Goal: Task Accomplishment & Management: Manage account settings

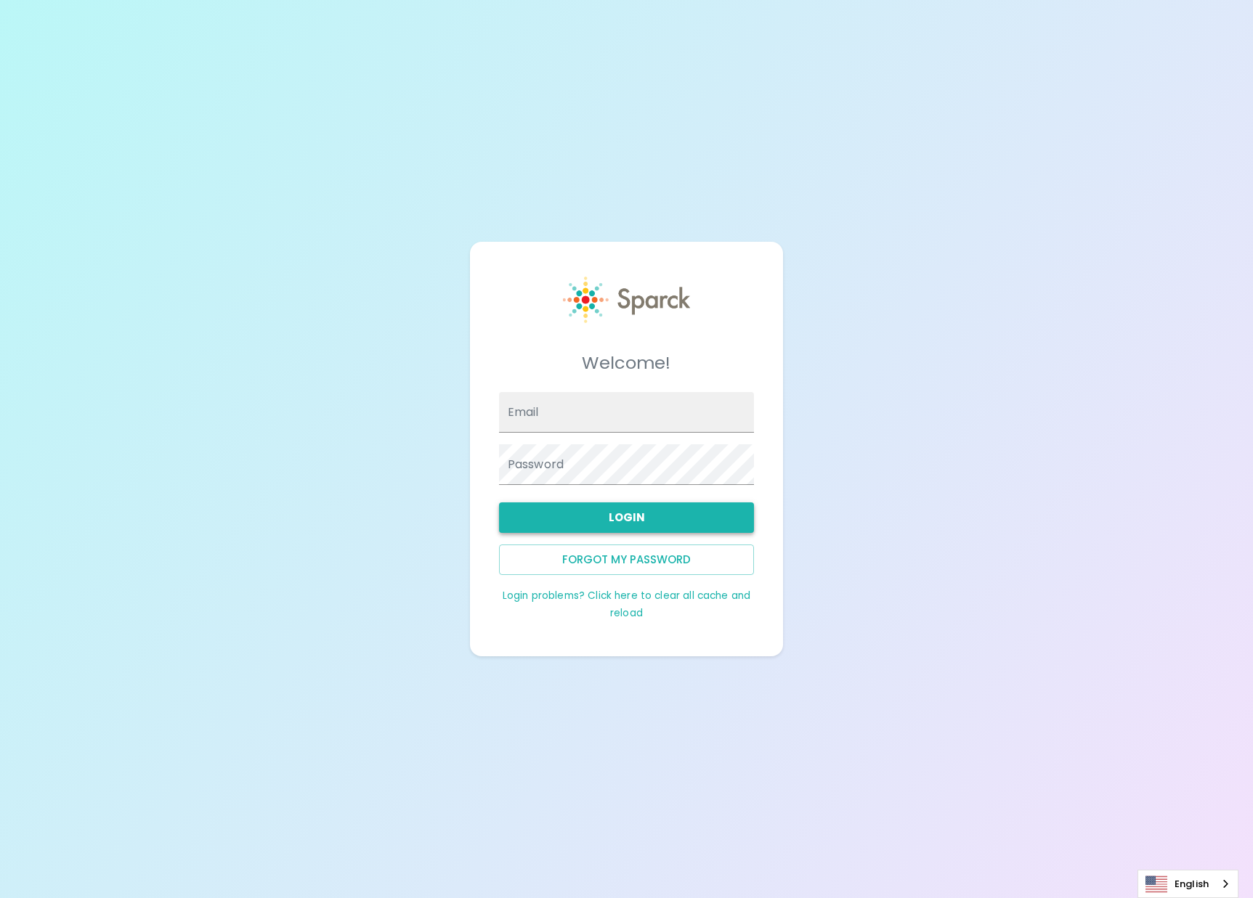
type input "admin@sparckco.com"
click at [633, 516] on button "Login" at bounding box center [626, 518] width 255 height 31
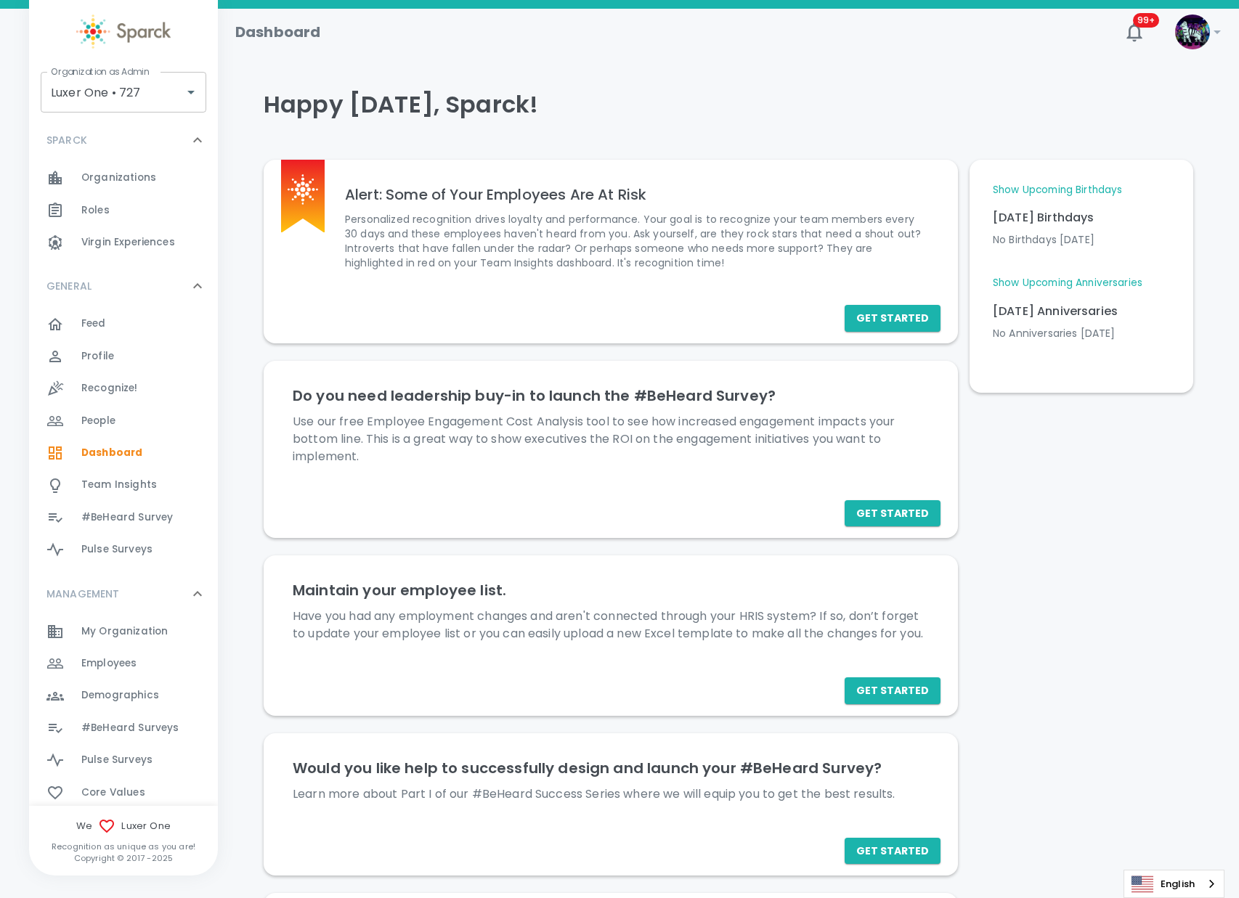
click at [128, 661] on span "Employees" at bounding box center [108, 664] width 55 height 15
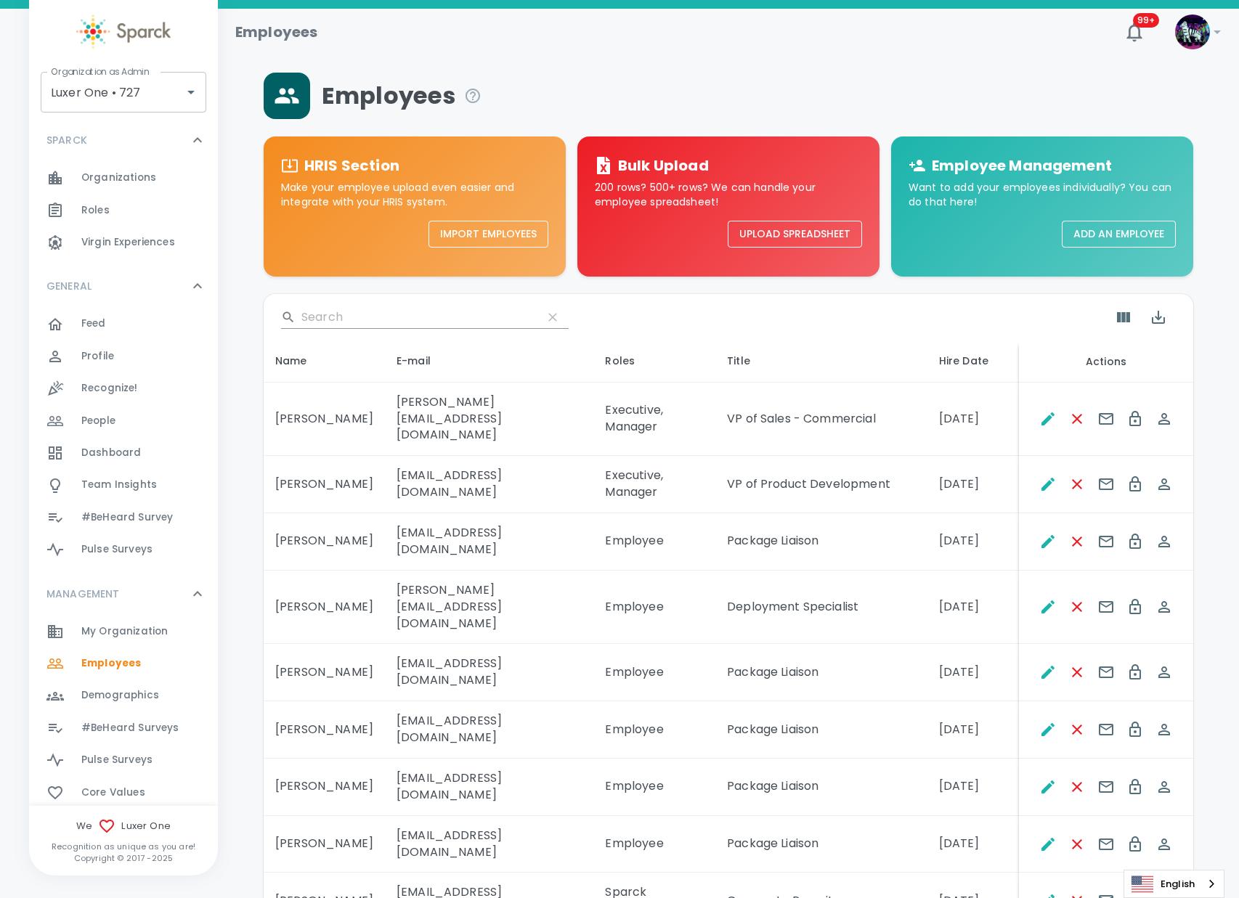
click at [399, 319] on input "Search" at bounding box center [415, 317] width 229 height 23
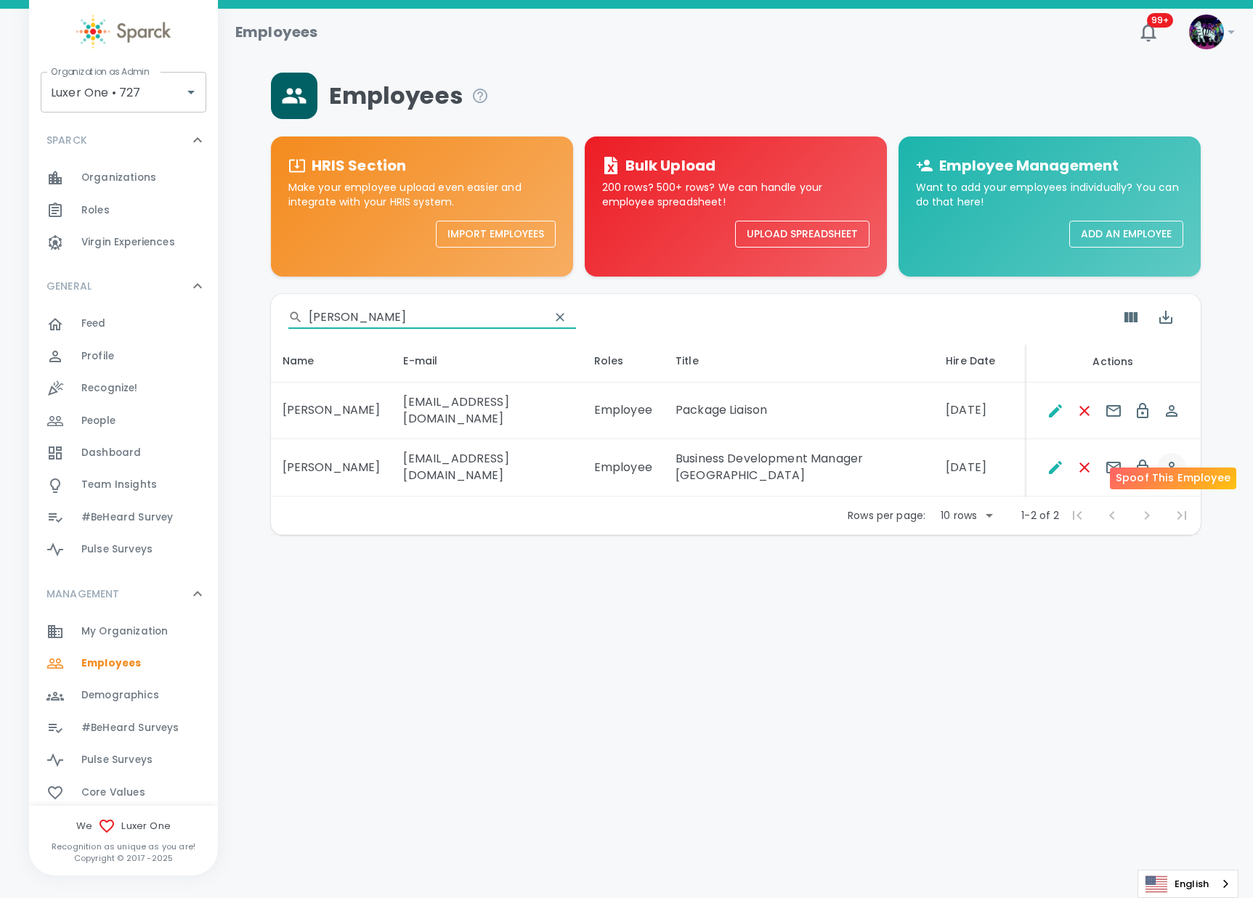
type input "mills"
click at [1167, 459] on icon "Spoof This Employee" at bounding box center [1171, 467] width 17 height 17
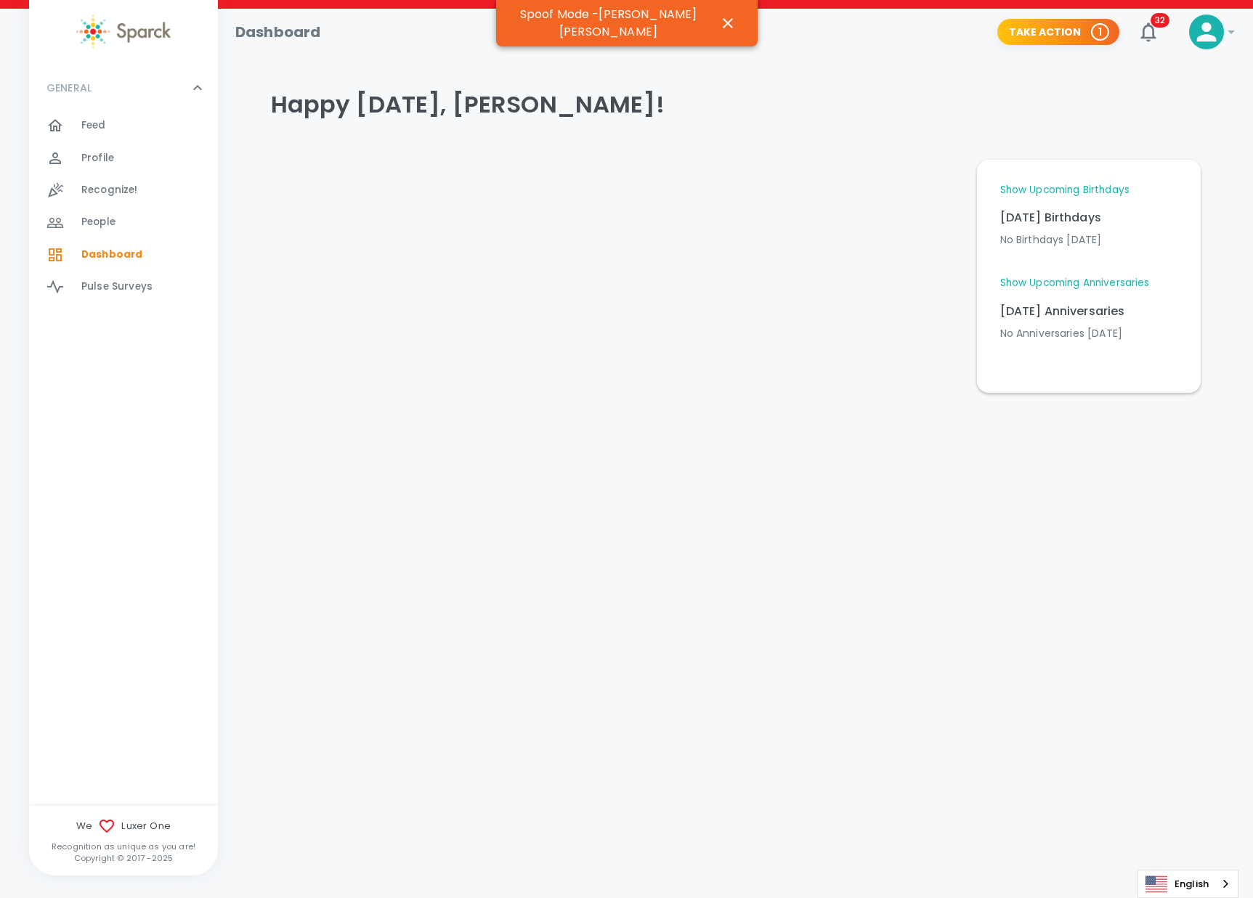
click at [141, 149] on div "Profile 0" at bounding box center [149, 158] width 137 height 20
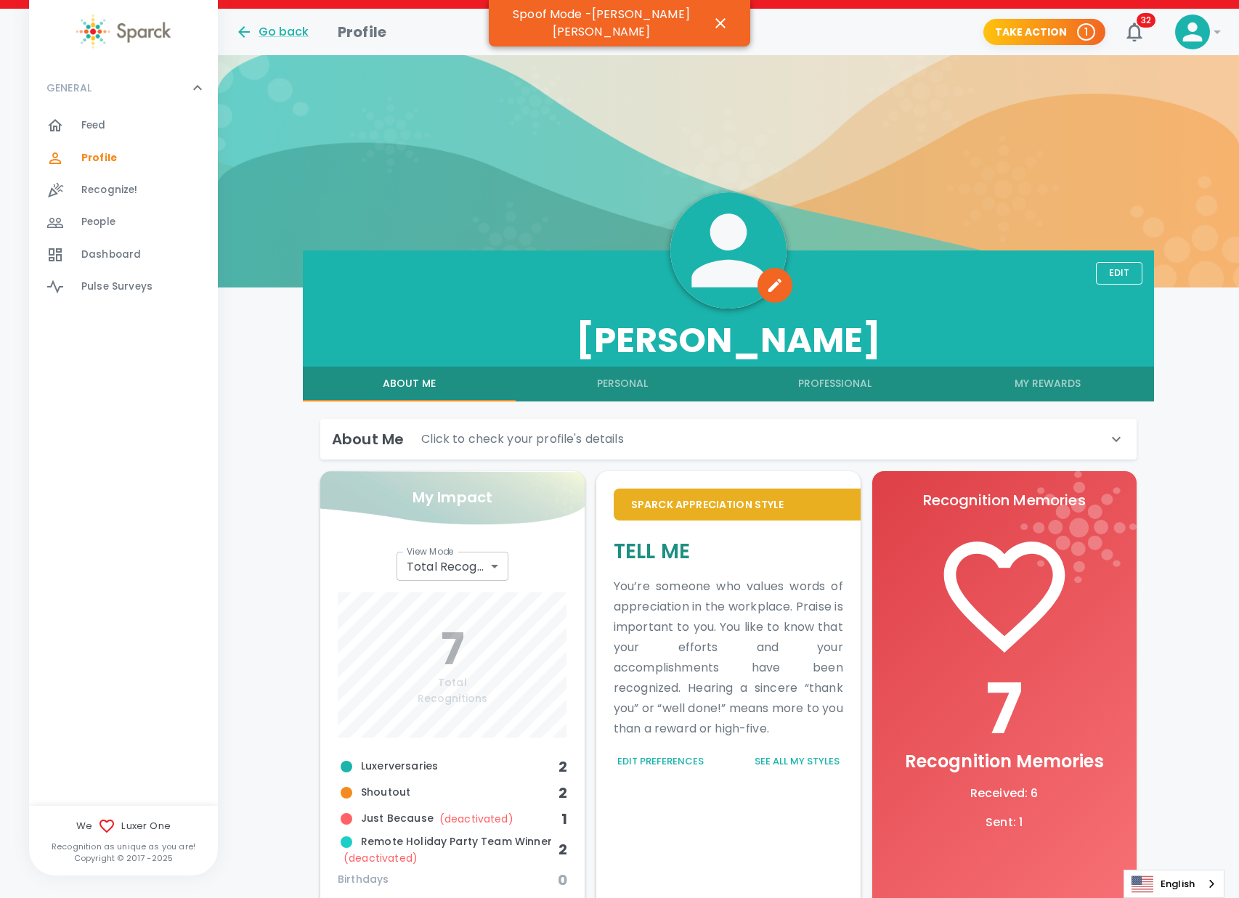
click at [373, 439] on h6 "About Me" at bounding box center [368, 439] width 72 height 23
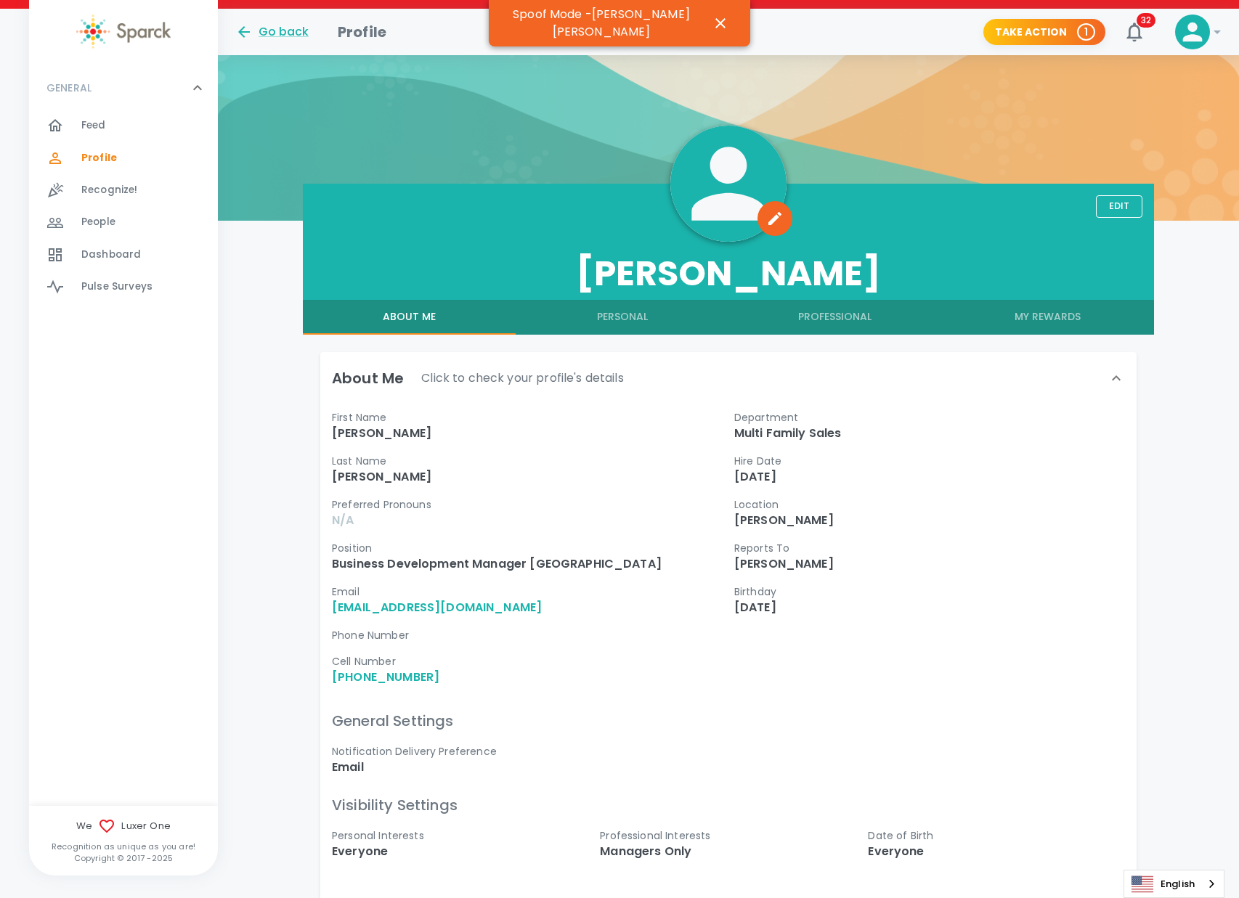
scroll to position [91, 0]
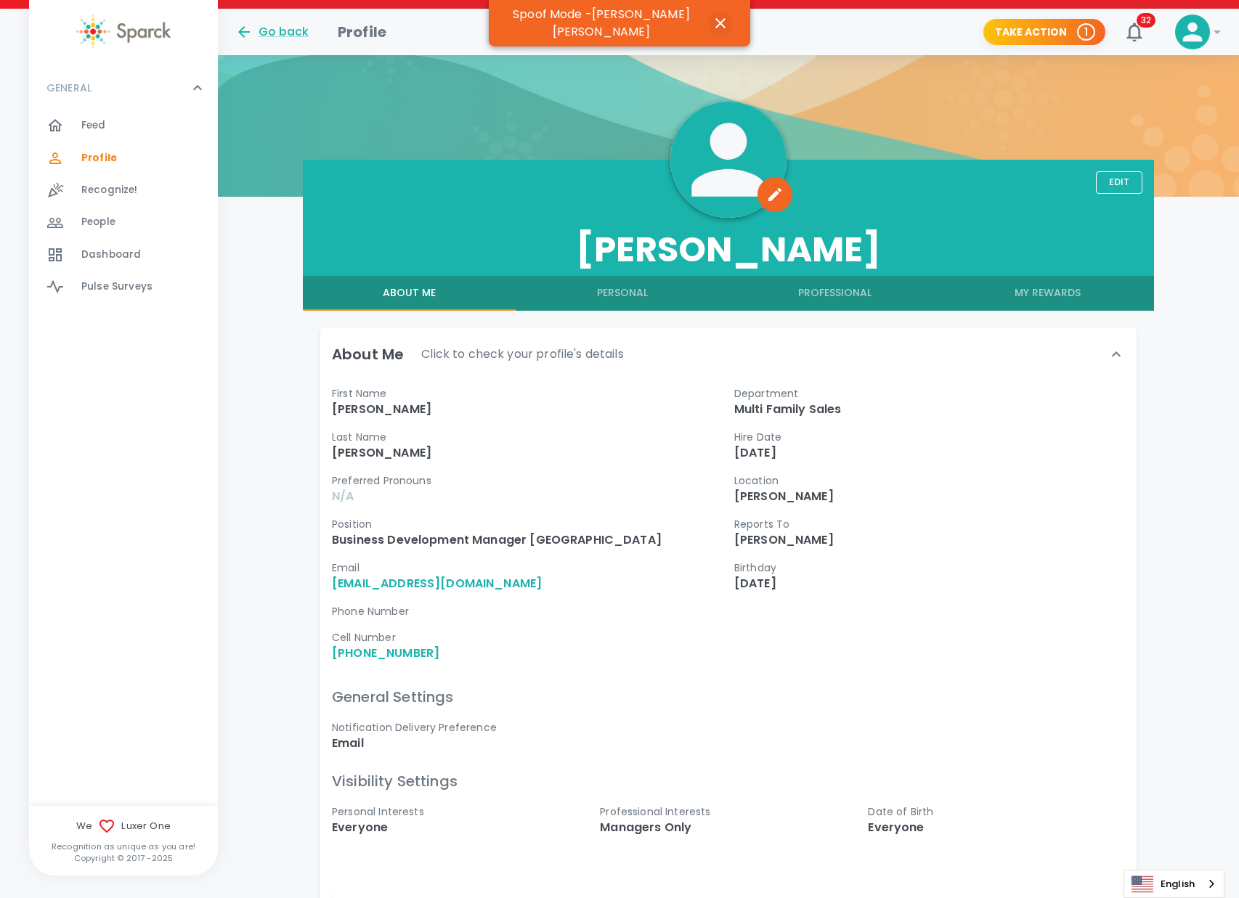
click at [712, 20] on icon "button" at bounding box center [720, 23] width 17 height 17
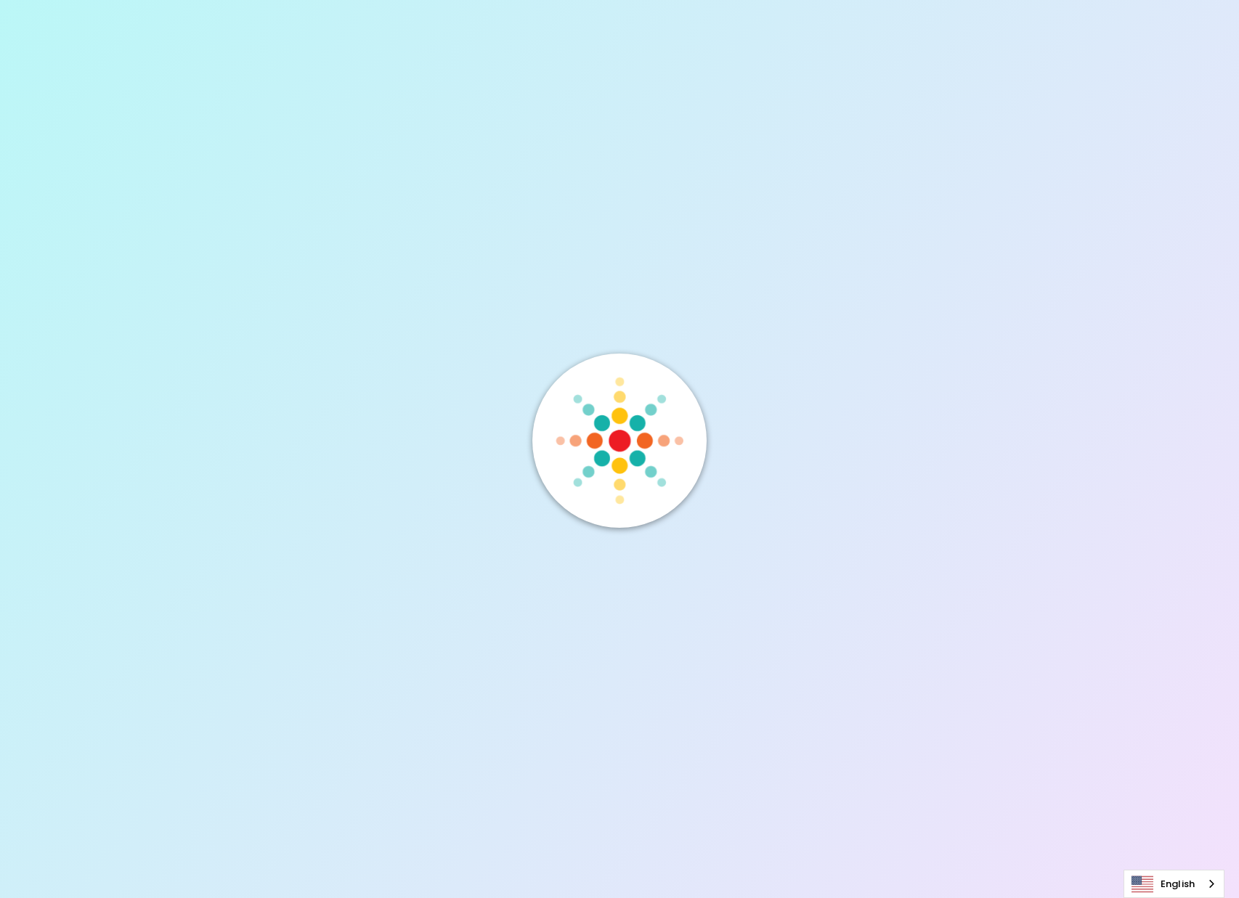
scroll to position [0, 0]
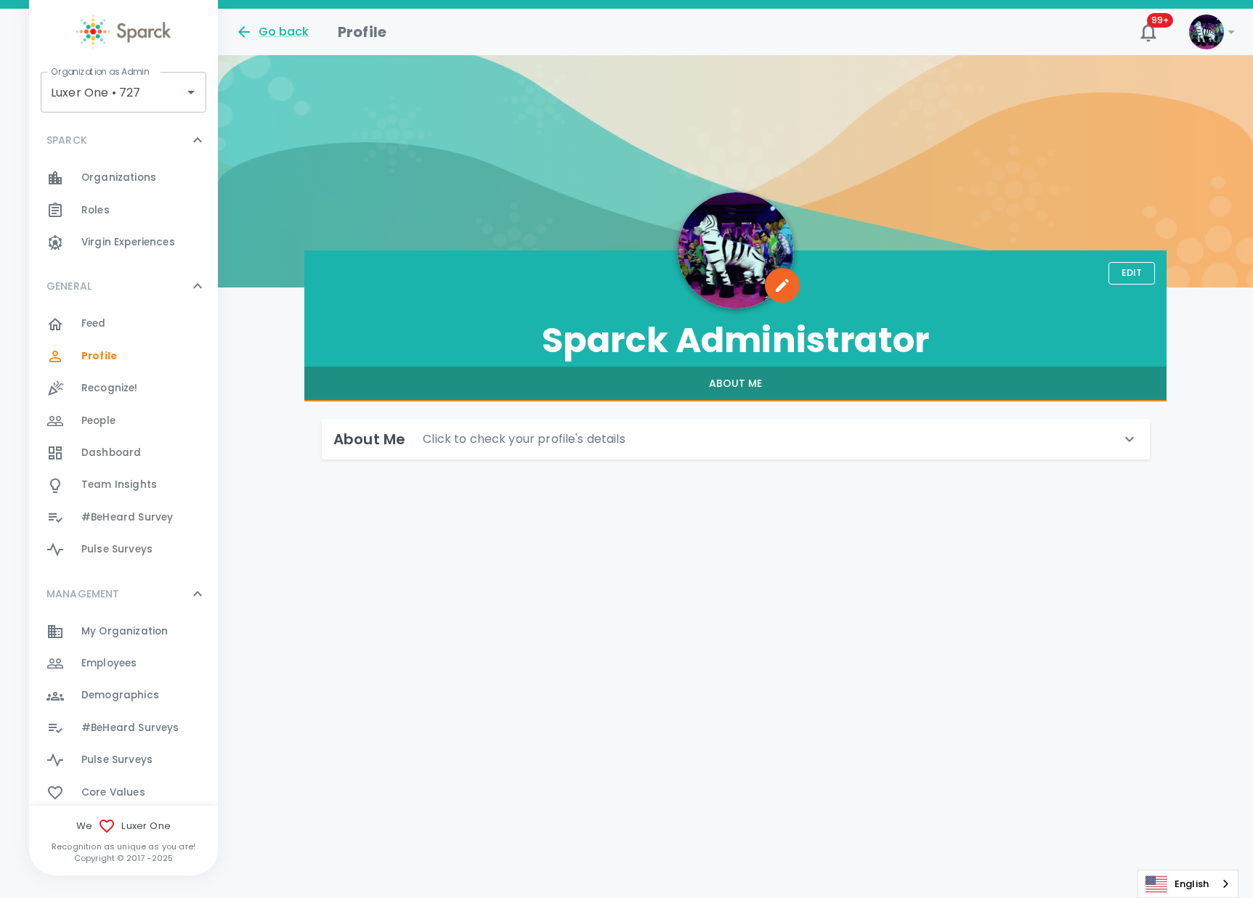
click at [145, 673] on div "Employees 0" at bounding box center [149, 664] width 137 height 20
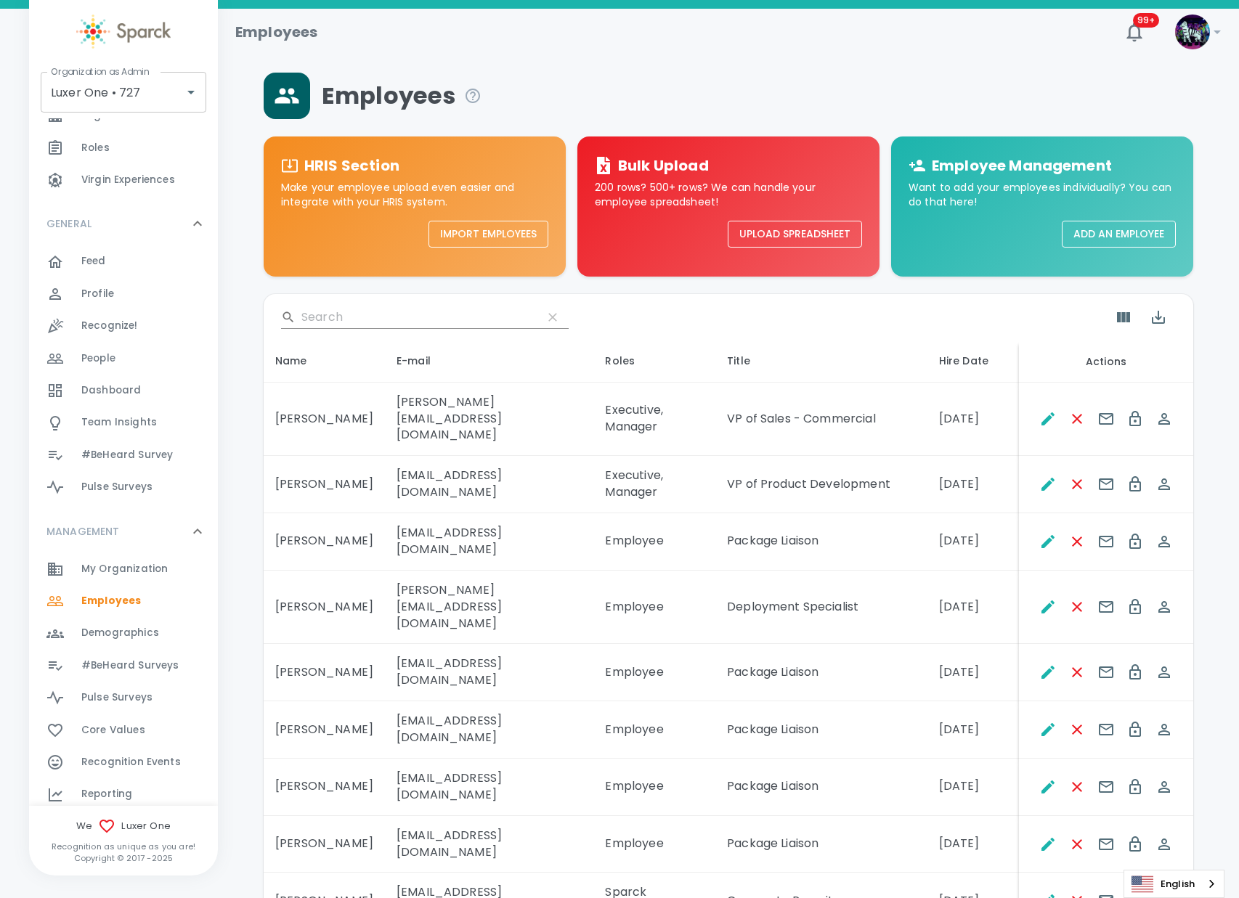
scroll to position [91, 0]
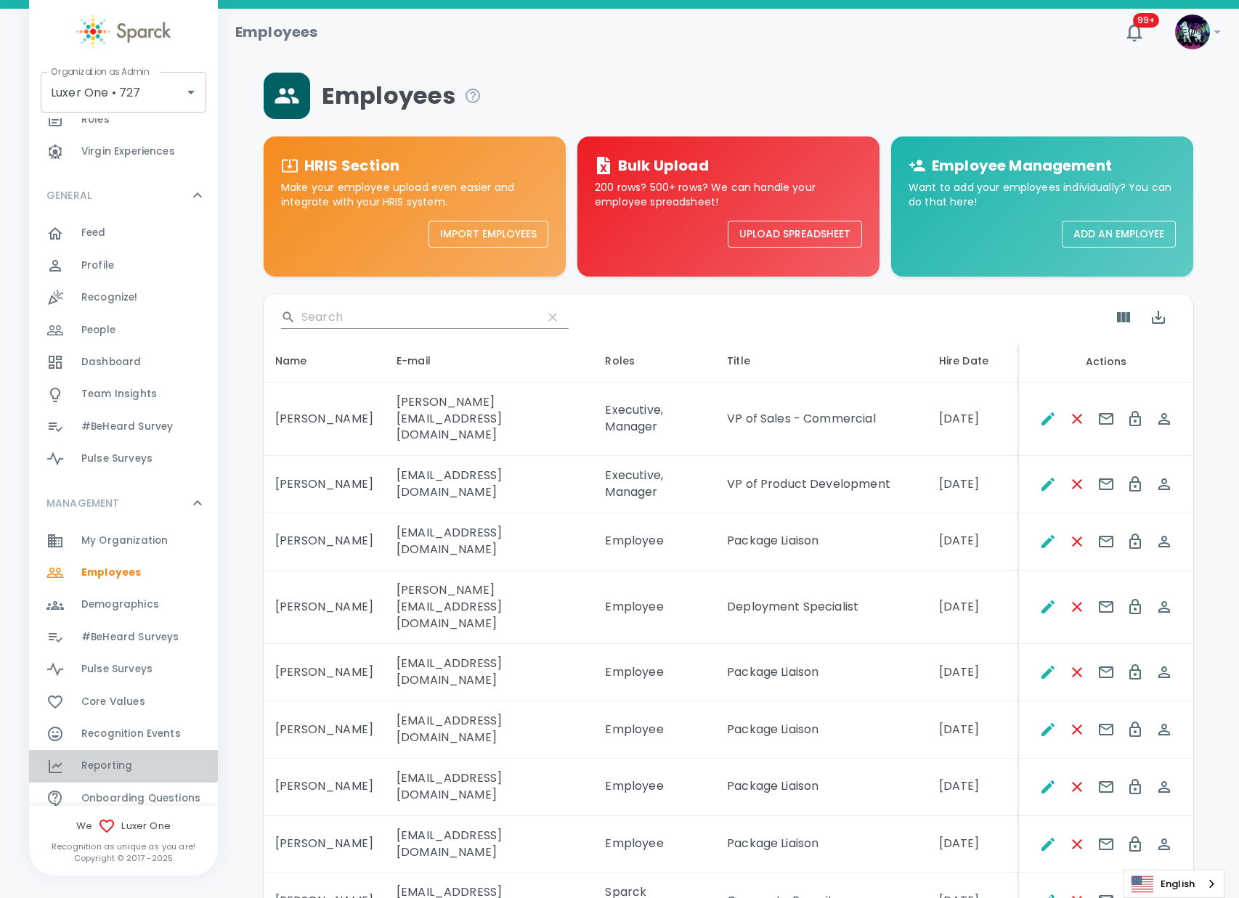
click at [123, 759] on span "Reporting" at bounding box center [106, 766] width 51 height 15
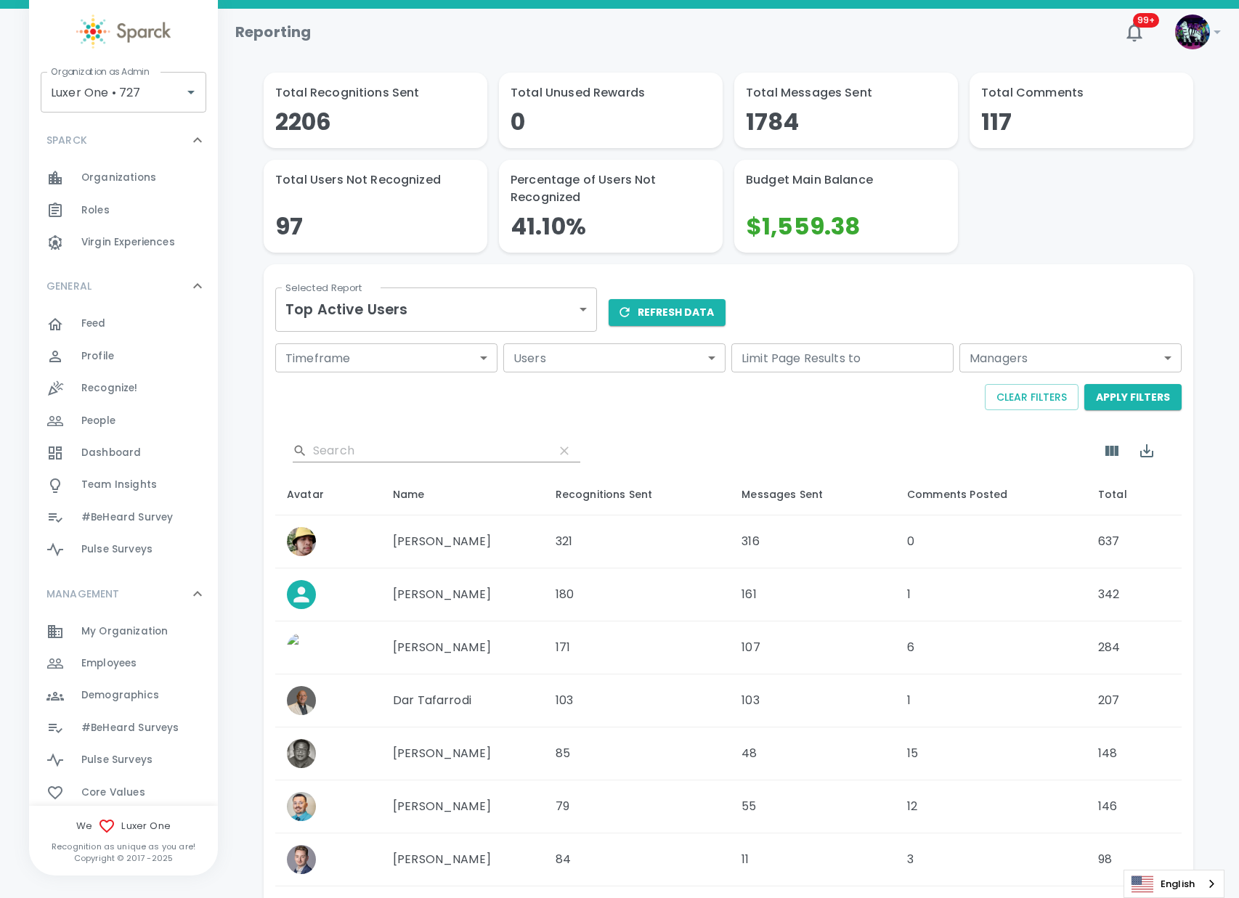
click at [373, 301] on body "Skip Navigation Reporting 99+ ! Organization as Admin Luxer One • 727 Organizat…" at bounding box center [619, 585] width 1239 height 1171
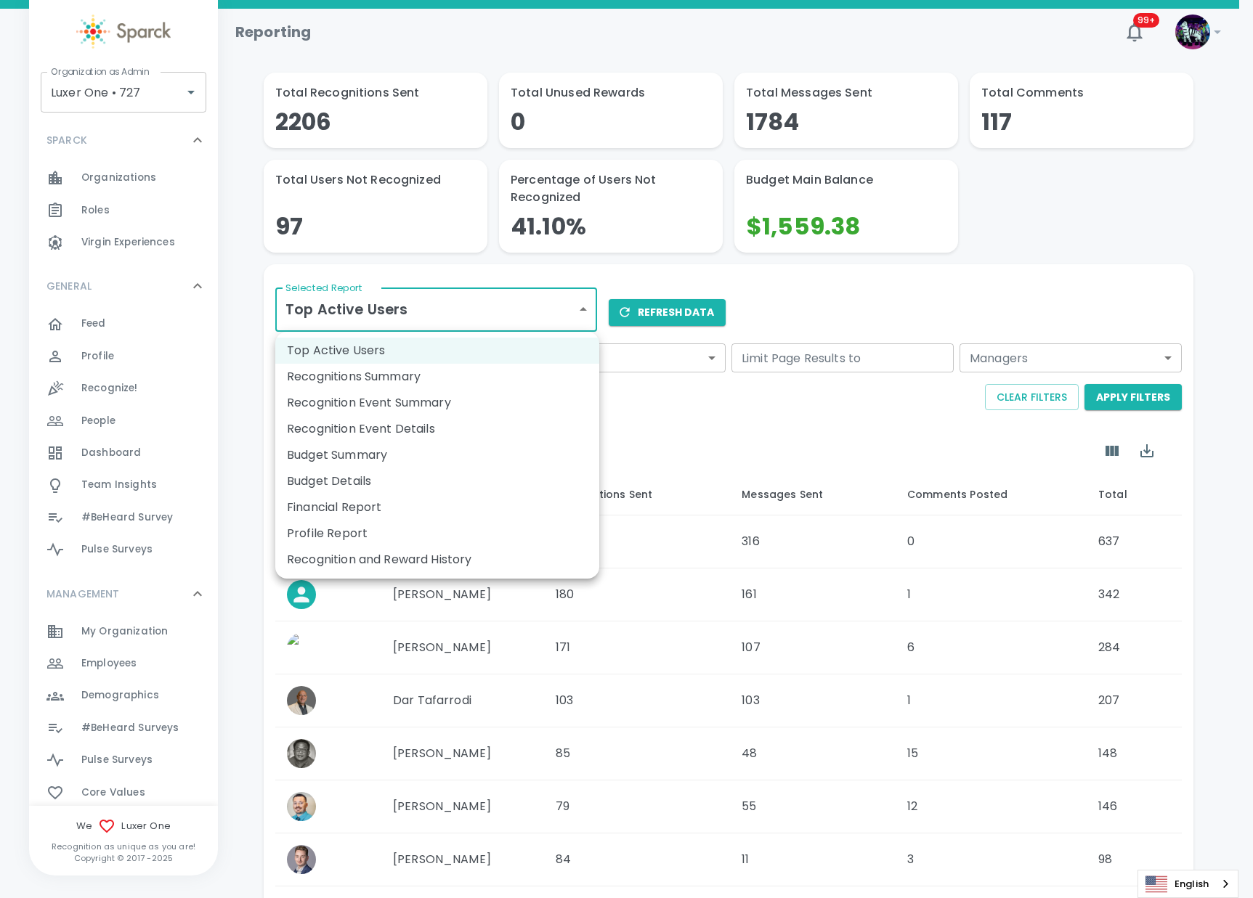
click at [372, 510] on li "Financial Report" at bounding box center [437, 508] width 324 height 26
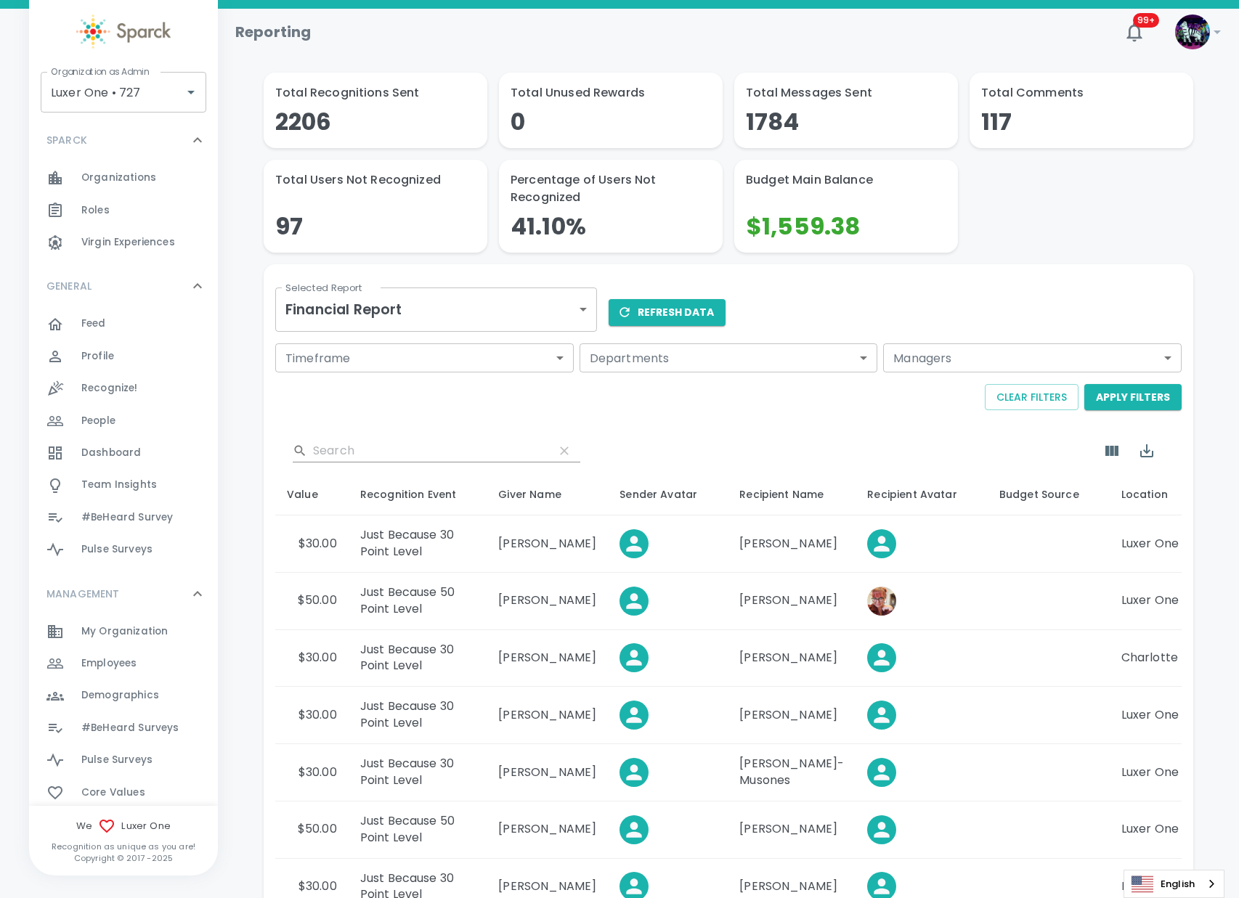
click at [114, 389] on span "Recognize!" at bounding box center [109, 388] width 57 height 15
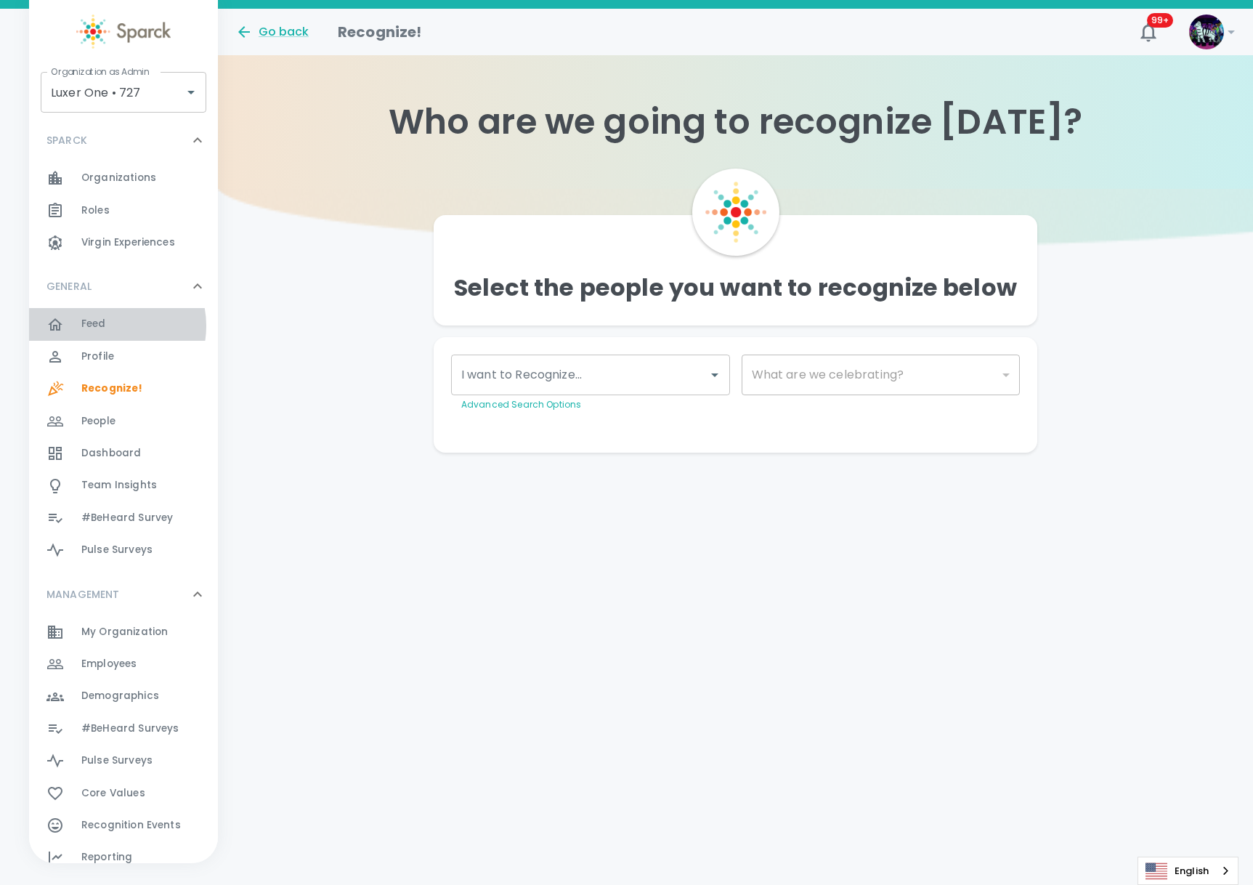
click at [110, 326] on div "Feed 0" at bounding box center [149, 324] width 137 height 20
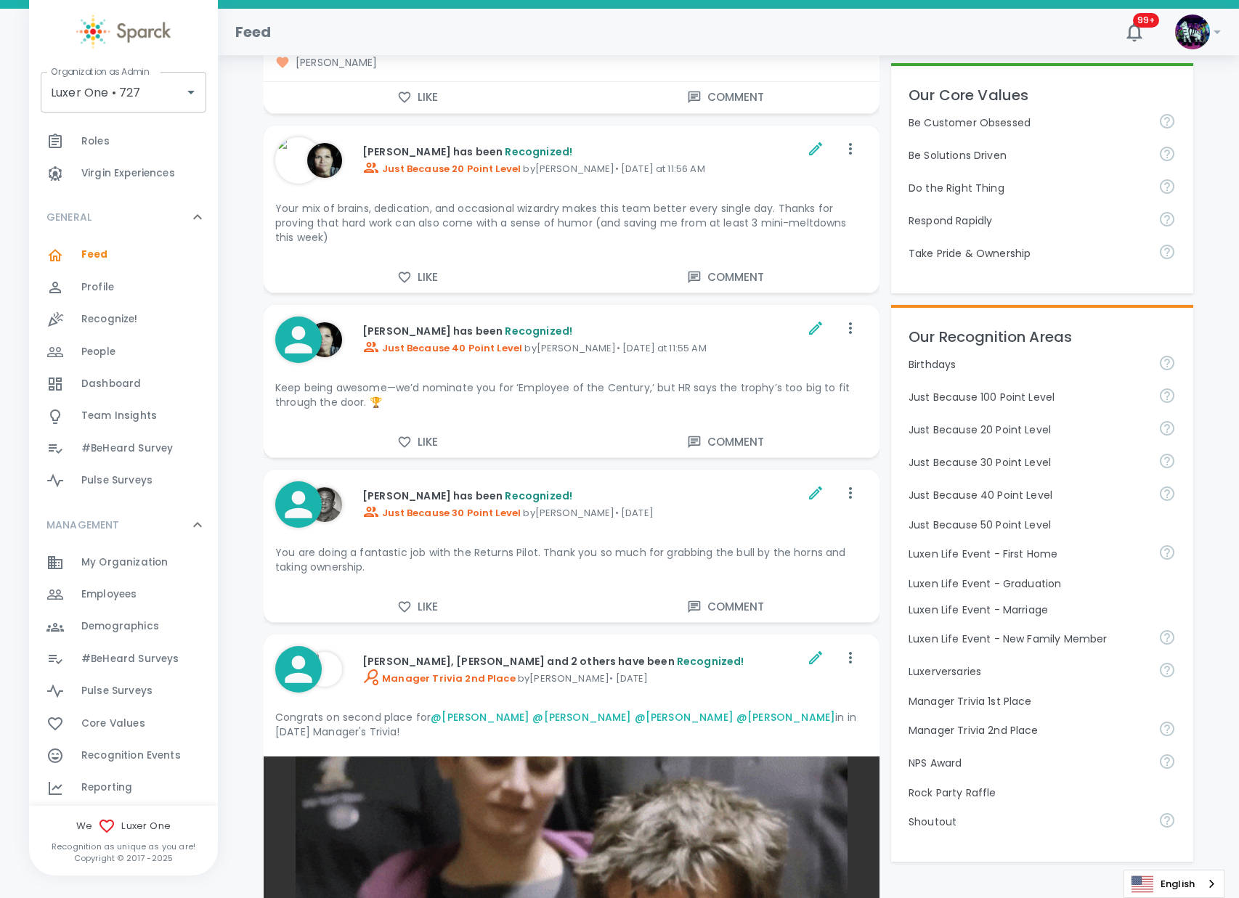
scroll to position [182, 0]
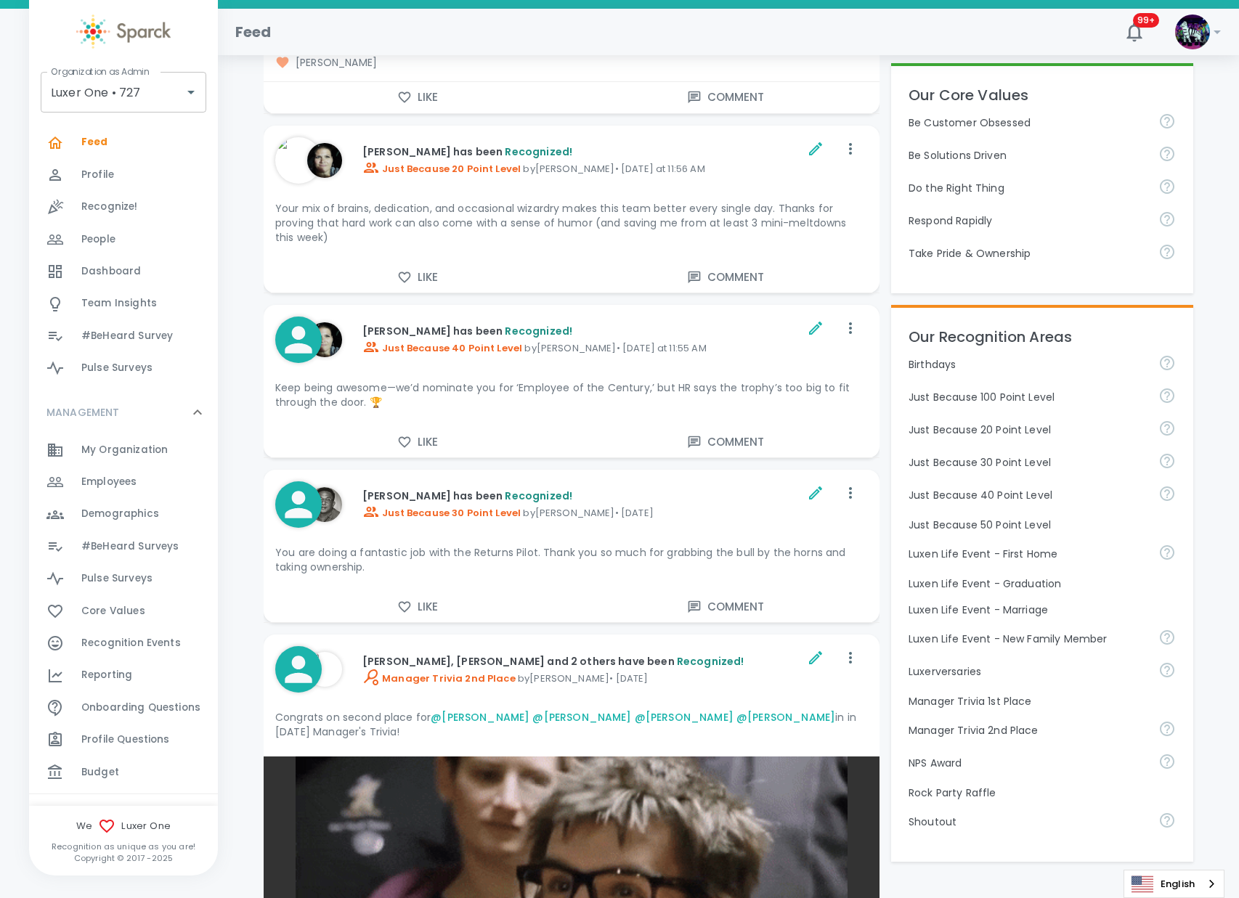
click at [162, 642] on span "Recognition Events" at bounding box center [130, 643] width 99 height 15
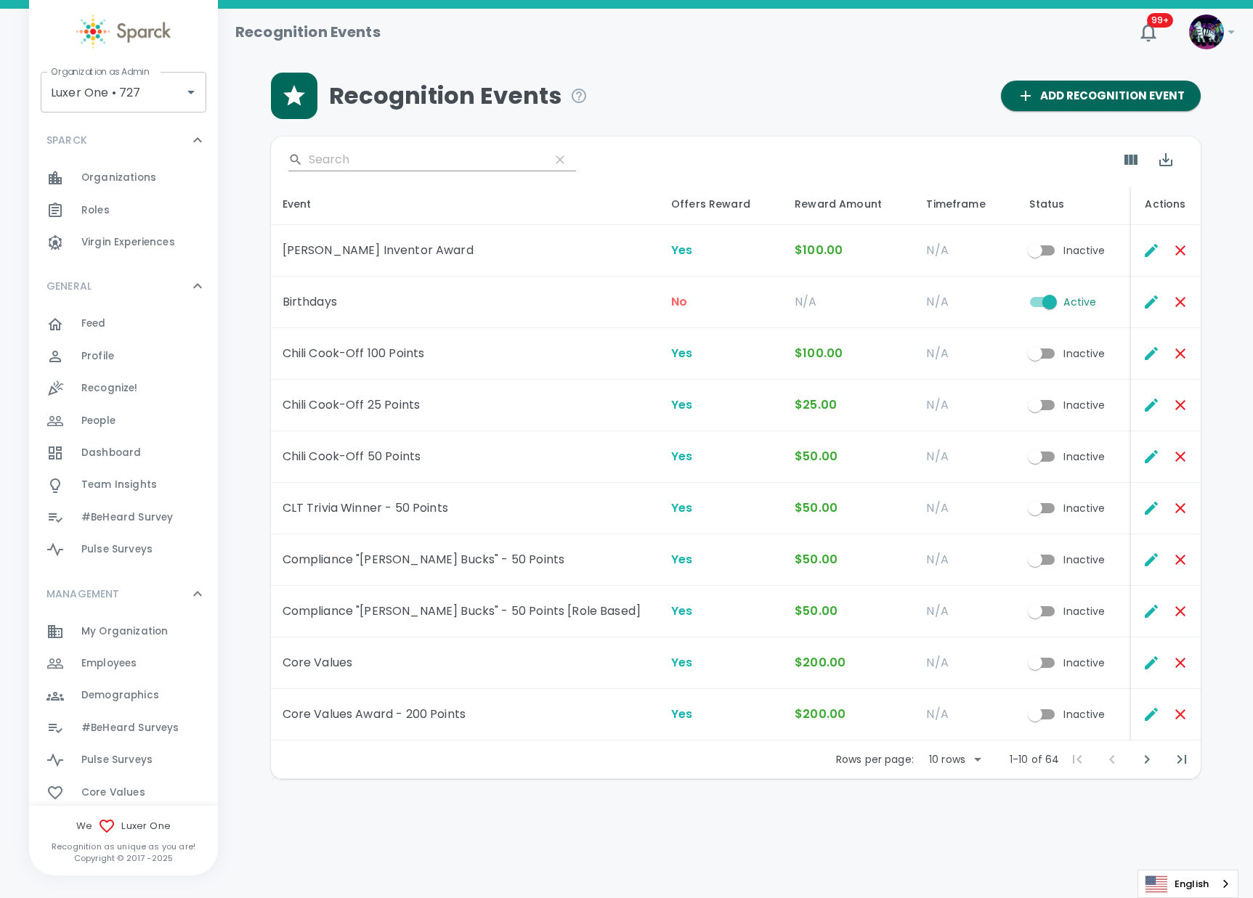
click at [959, 760] on body "Skip Navigation Recognition Events 99+ ! Organization as Admin Luxer One • 727 …" at bounding box center [626, 427] width 1253 height 855
click at [951, 866] on li "50" at bounding box center [955, 868] width 68 height 26
type input "50"
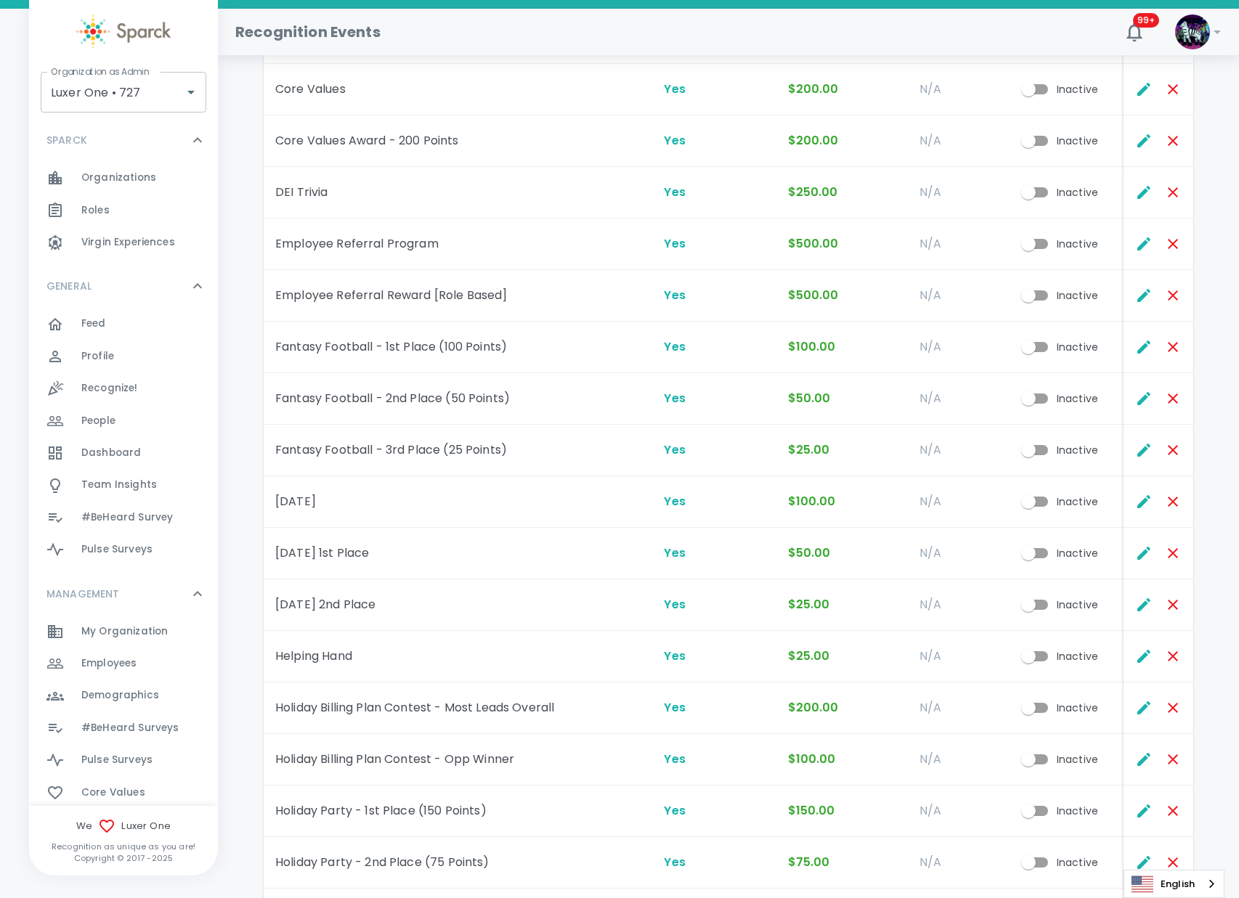
scroll to position [566, 0]
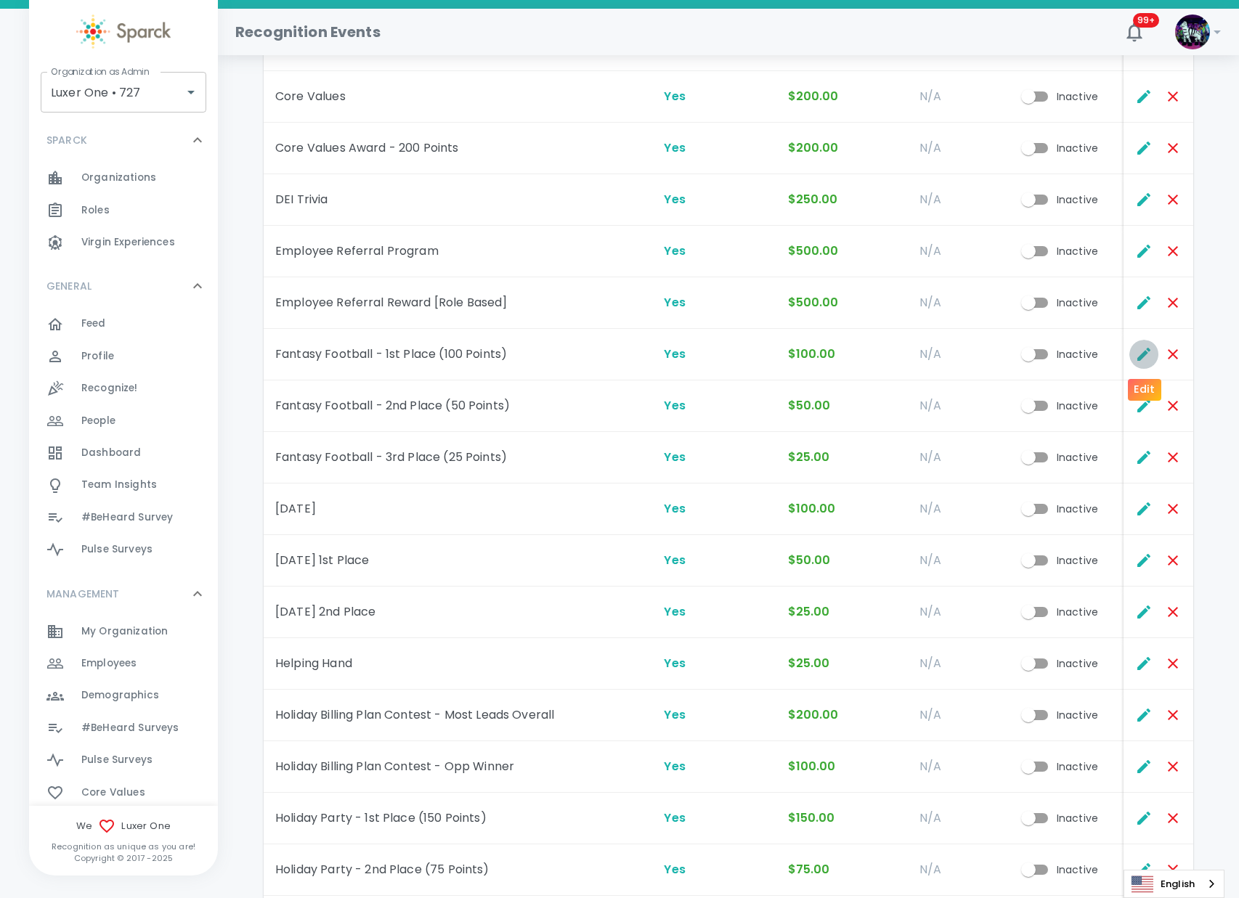
click at [1139, 360] on icon "Edit" at bounding box center [1143, 354] width 13 height 13
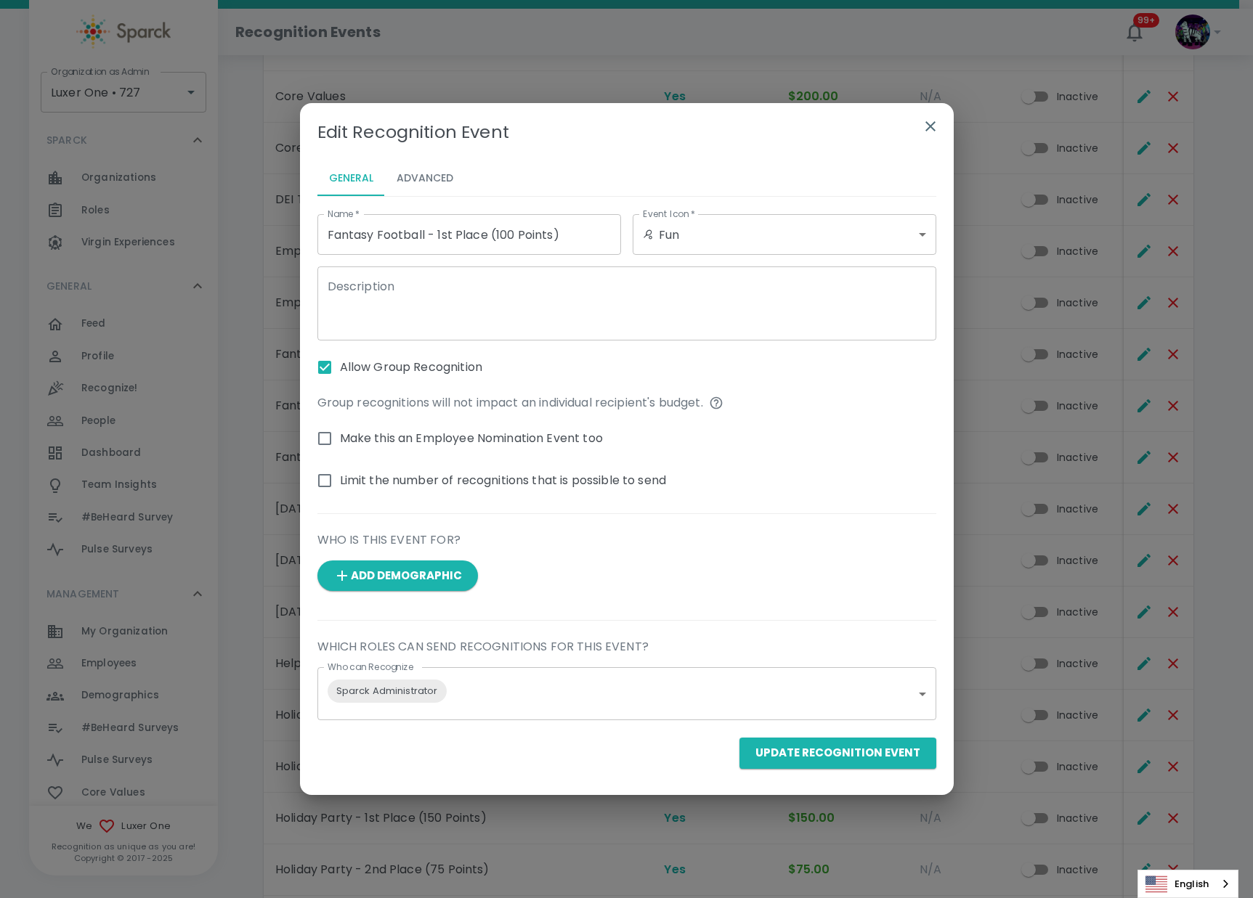
click at [417, 182] on button "Advanced" at bounding box center [425, 178] width 80 height 35
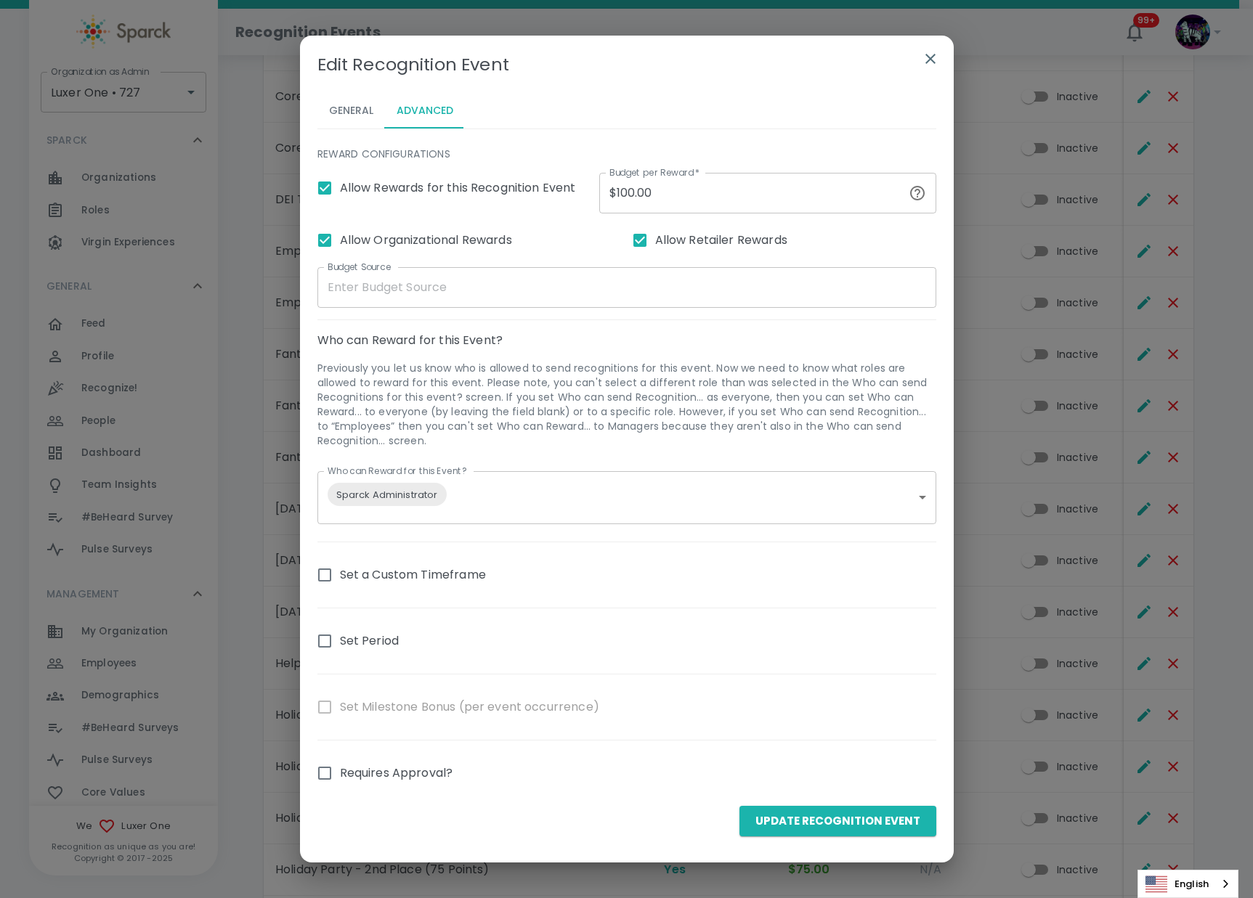
click at [923, 60] on icon "button" at bounding box center [930, 58] width 17 height 17
click at [923, 60] on td "N/A" at bounding box center [959, 46] width 103 height 52
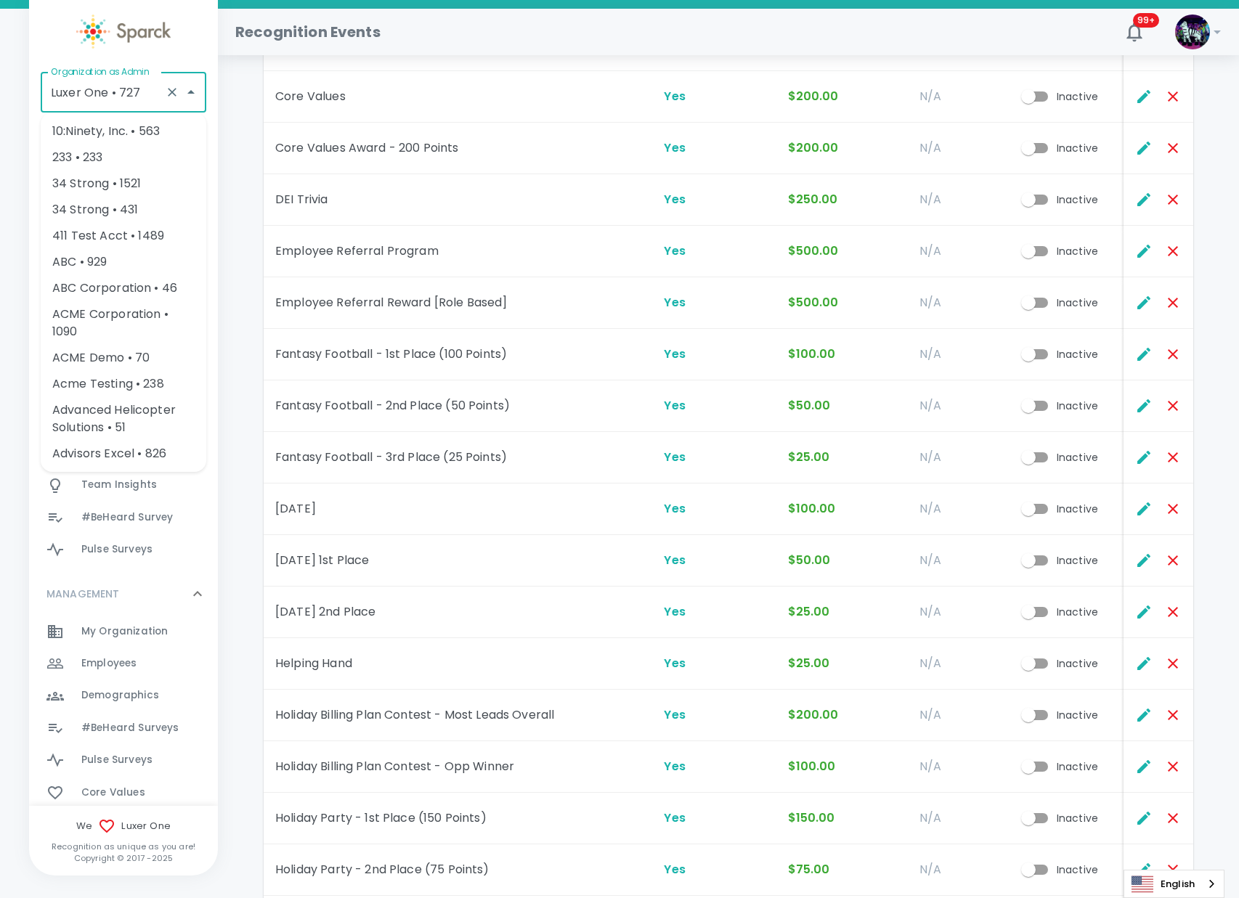
click at [92, 85] on input "Luxer One • 727" at bounding box center [103, 92] width 112 height 28
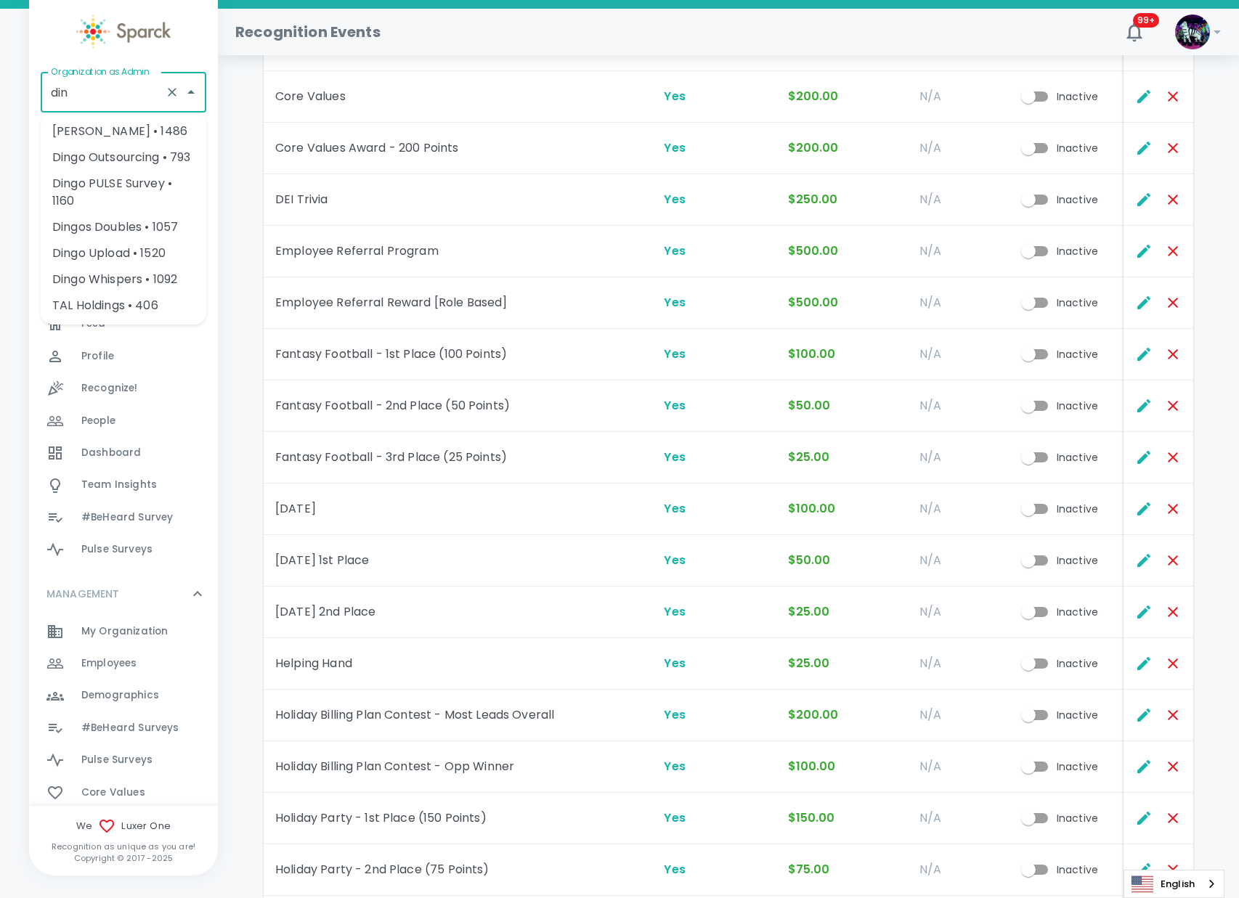
click at [114, 160] on li "Dingo Outsourcing • 793" at bounding box center [124, 158] width 166 height 26
type input "Dingo Outsourcing • 793"
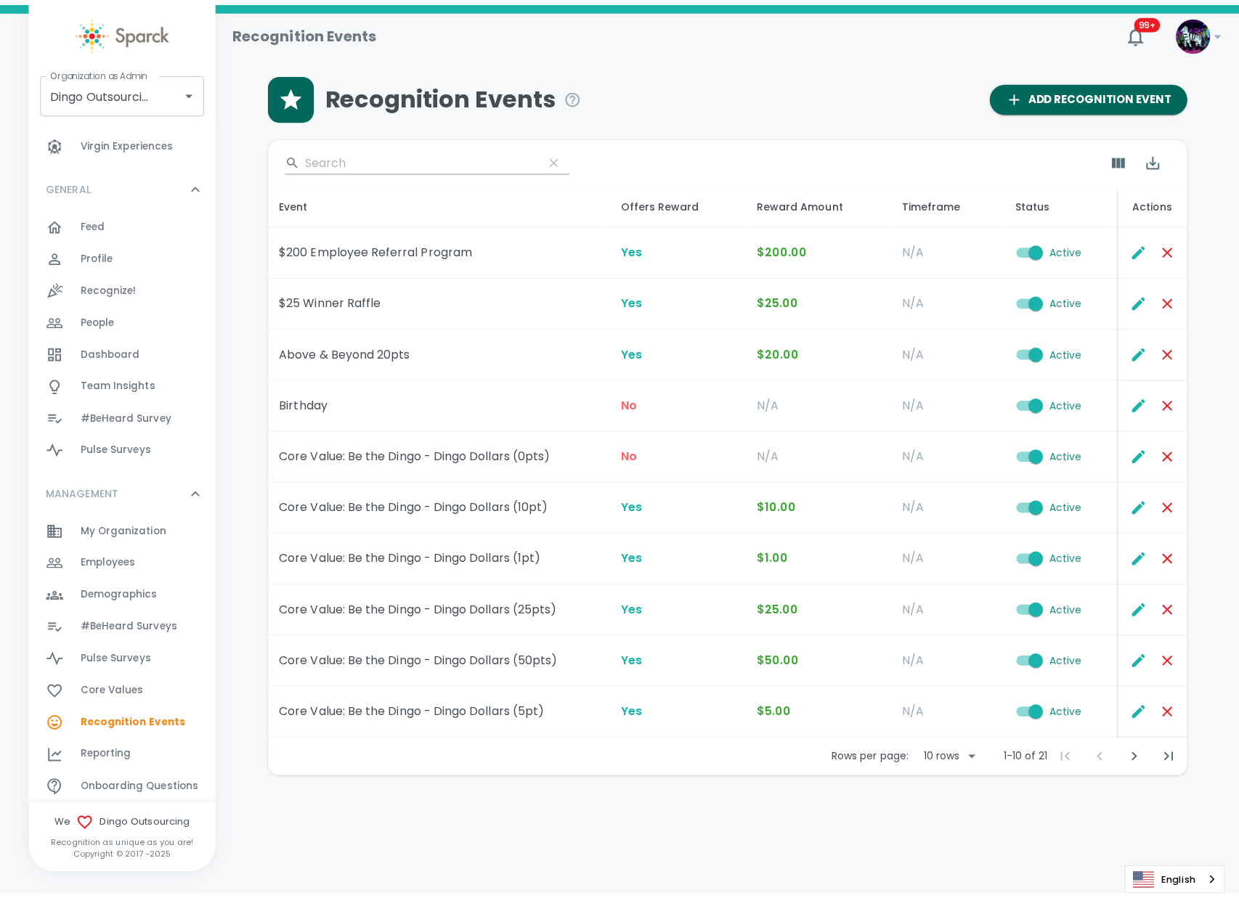
scroll to position [257, 0]
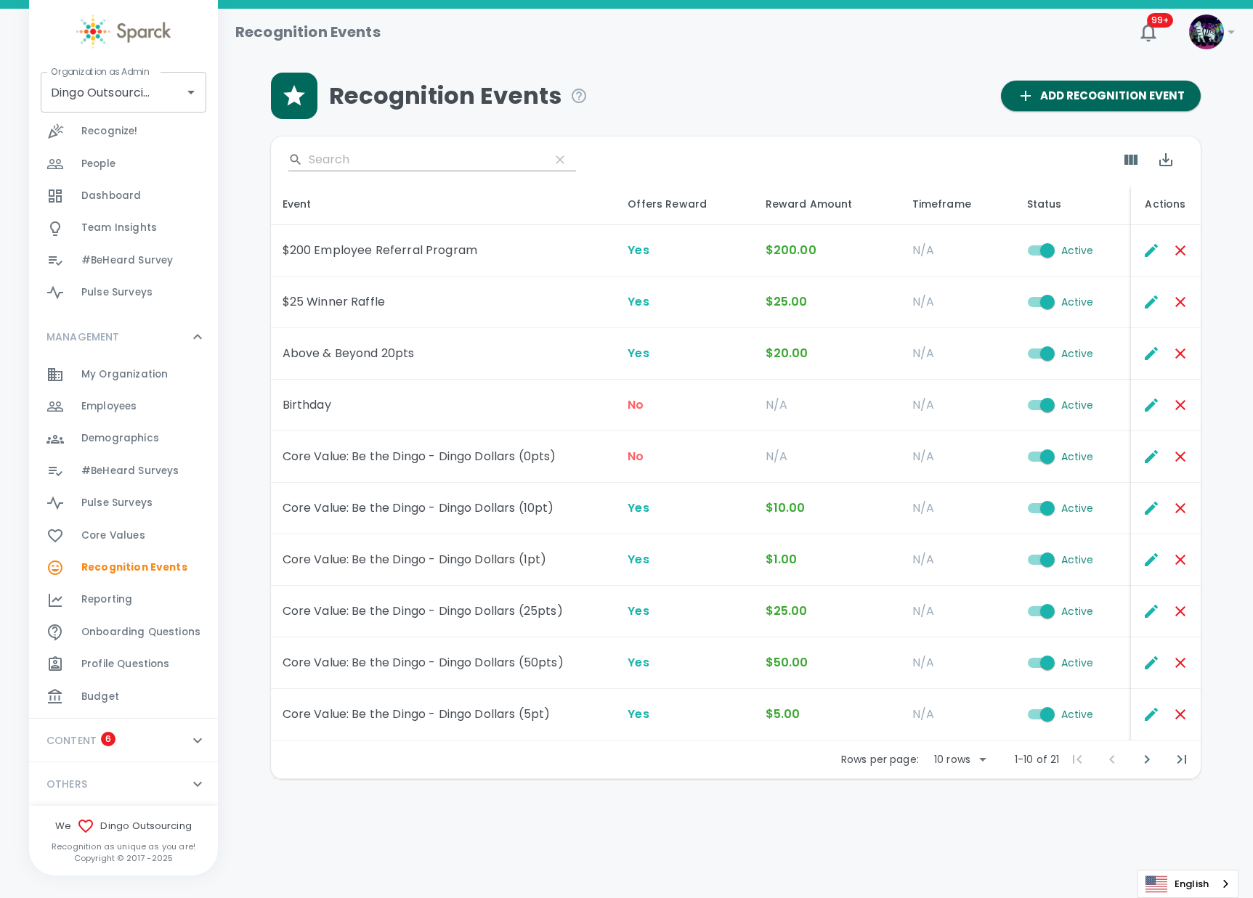
click at [114, 595] on span "Reporting" at bounding box center [106, 600] width 51 height 15
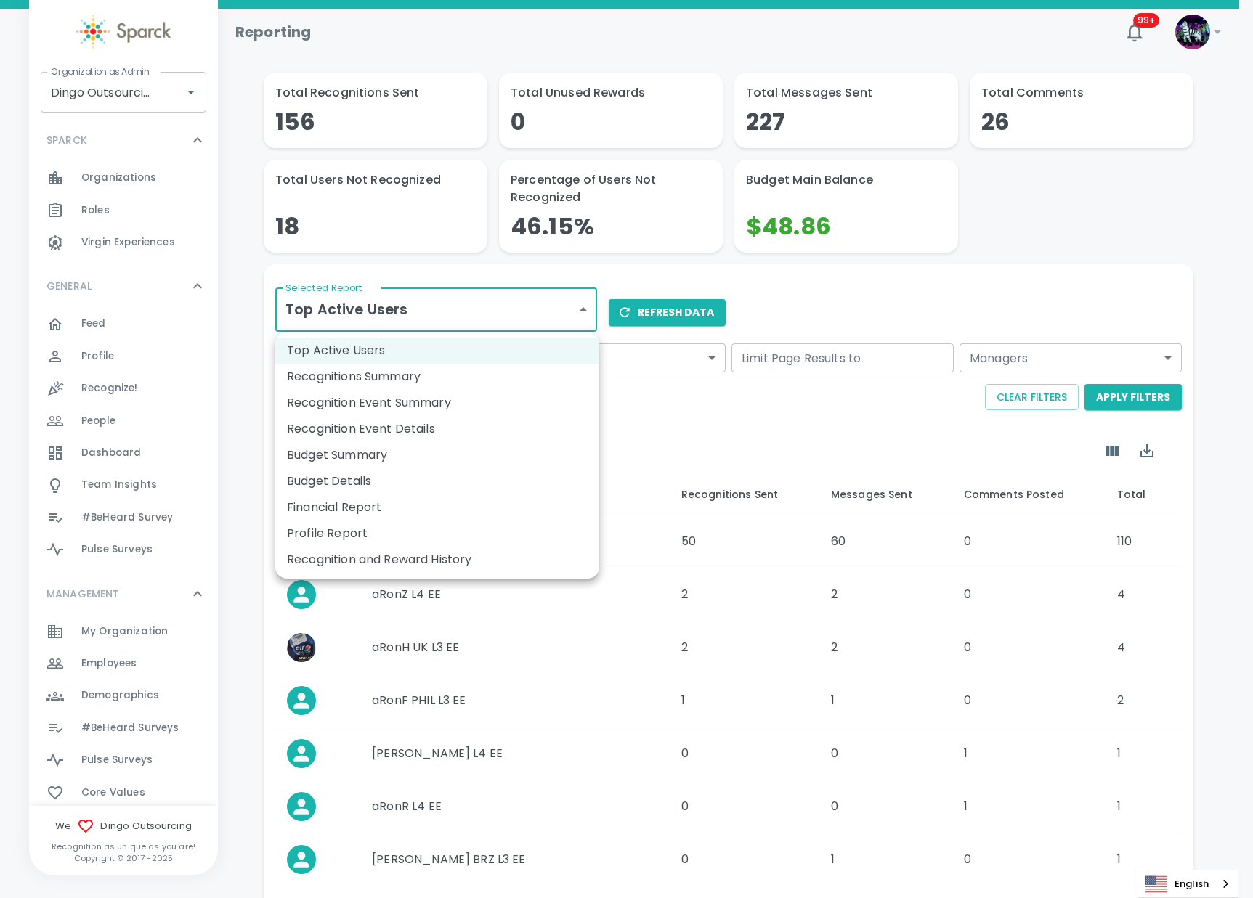
click at [449, 313] on body "Skip Navigation Reporting 99+ ! Organization as Admin Dingo Outsourcing • 793 O…" at bounding box center [626, 585] width 1253 height 1171
click at [434, 561] on li "Recognition and Reward History" at bounding box center [437, 560] width 324 height 26
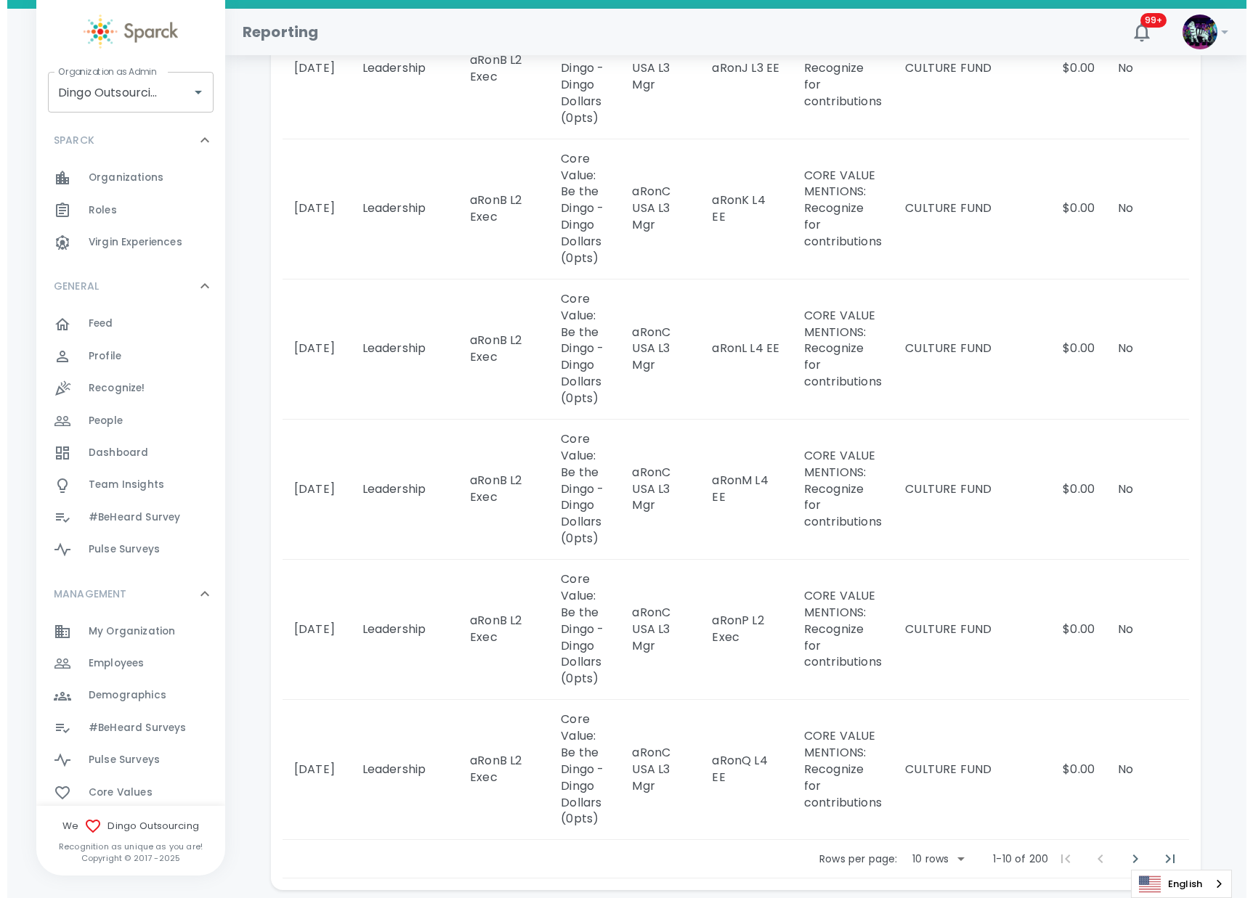
scroll to position [1110, 0]
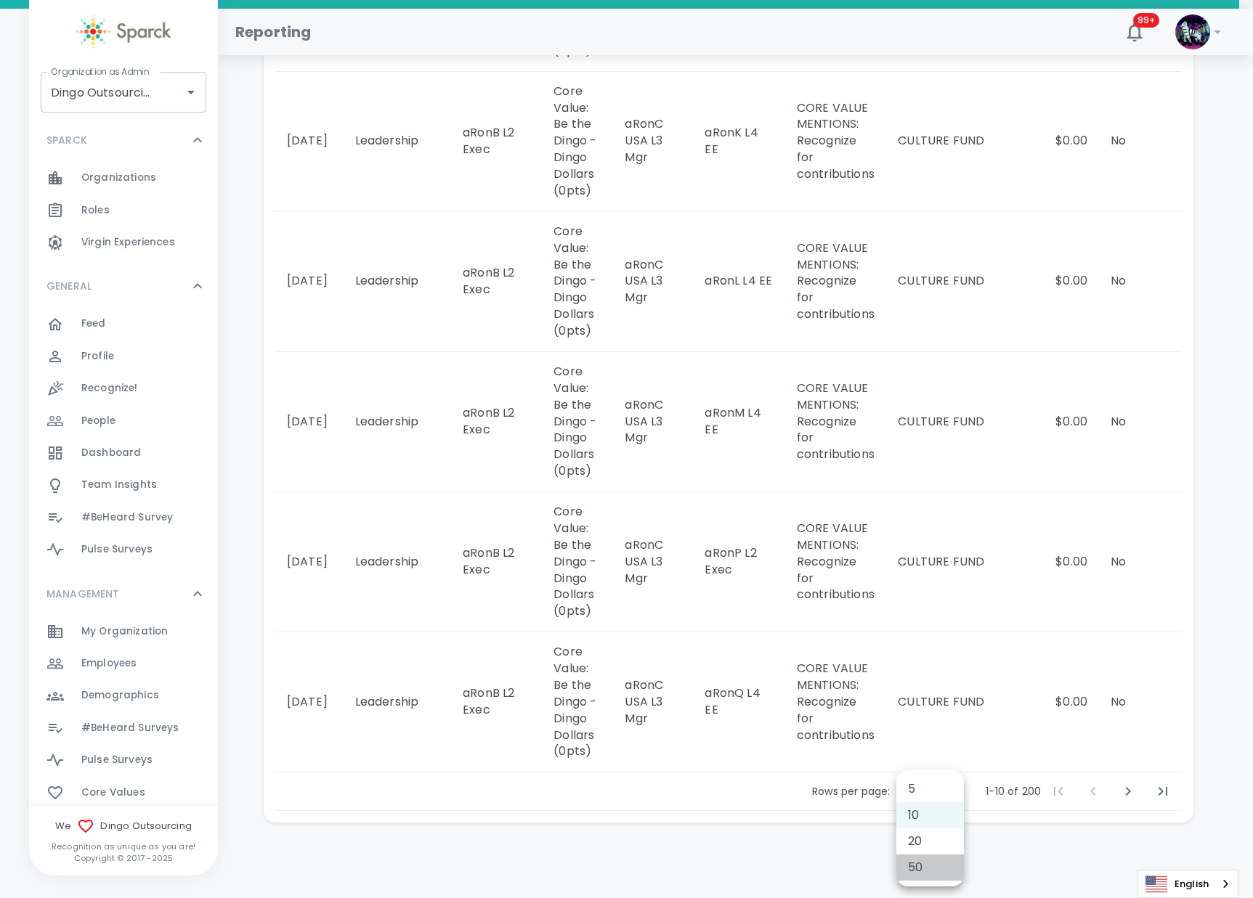
click at [933, 863] on li "50" at bounding box center [930, 868] width 68 height 26
type input "50"
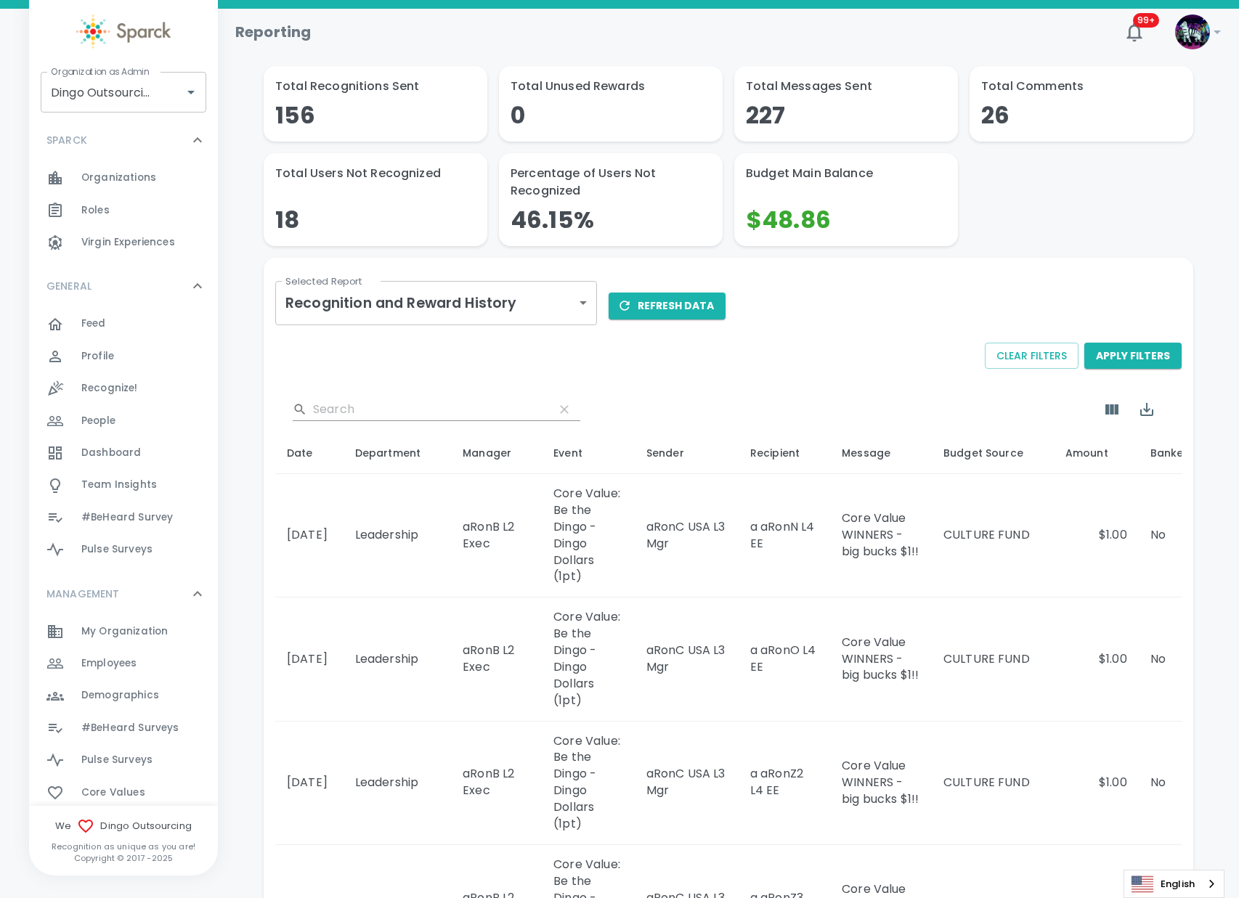
scroll to position [0, 0]
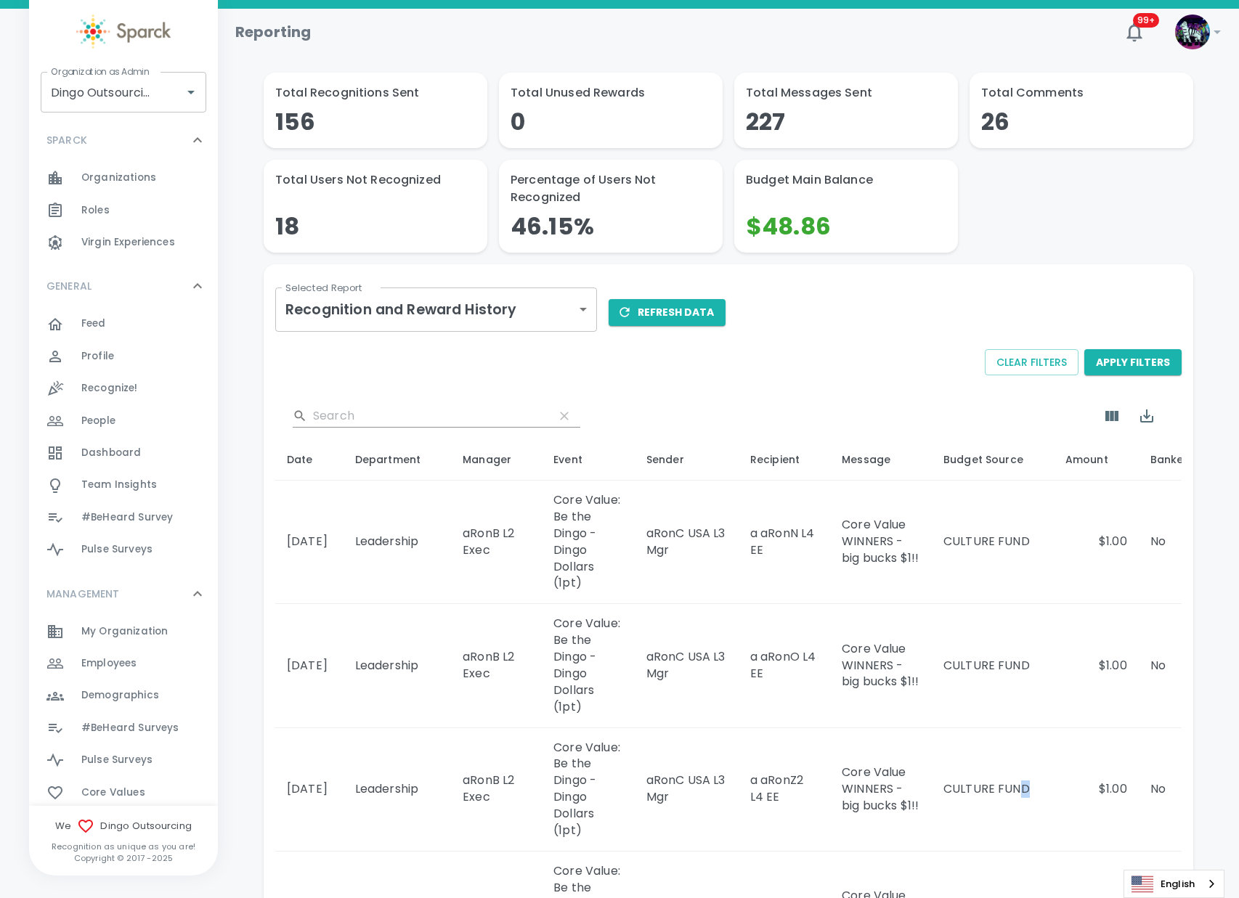
drag, startPoint x: 951, startPoint y: 685, endPoint x: 1036, endPoint y: 771, distance: 121.2
click at [1028, 791] on td "CULTURE FUND" at bounding box center [993, 789] width 122 height 123
click at [1012, 821] on td "CULTURE FUND" at bounding box center [993, 789] width 122 height 123
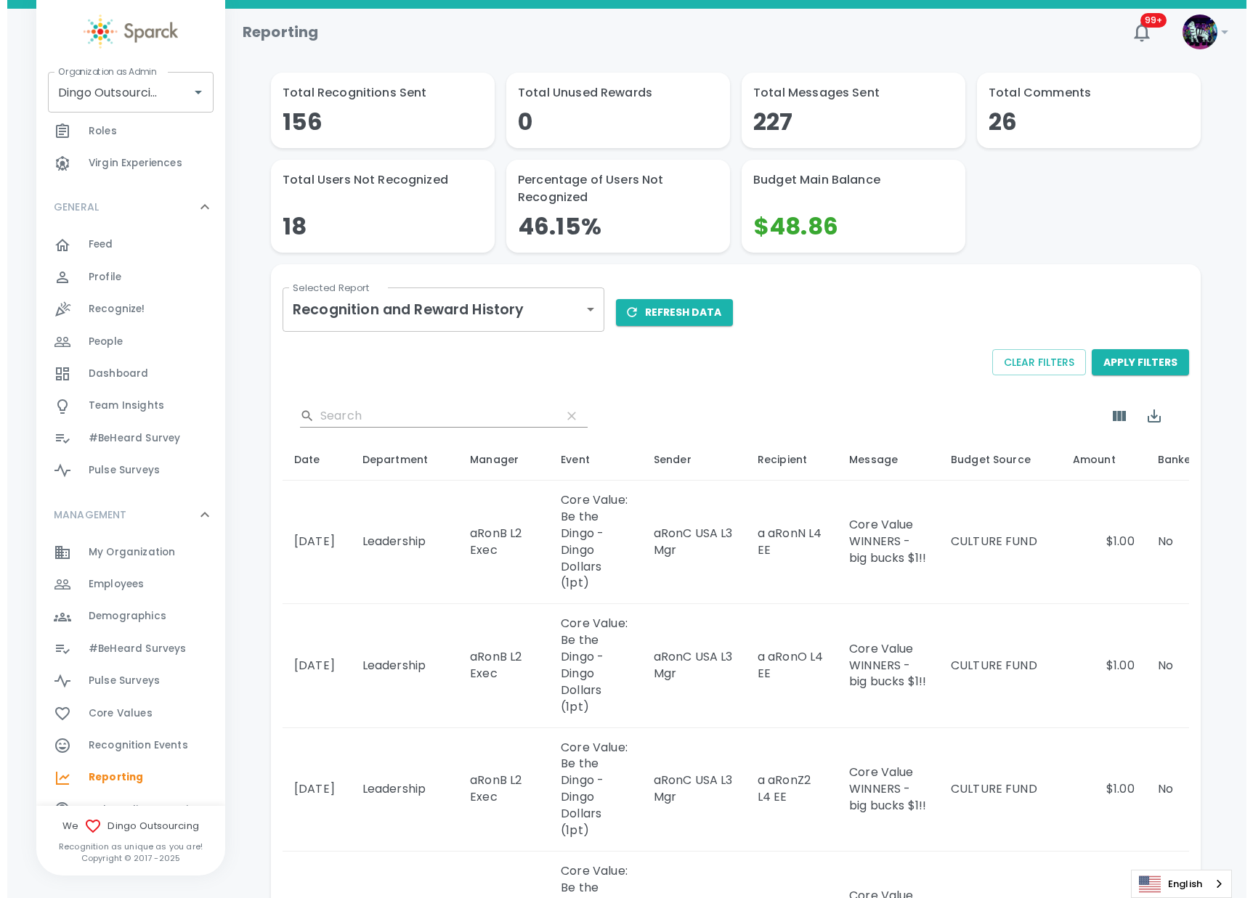
scroll to position [182, 0]
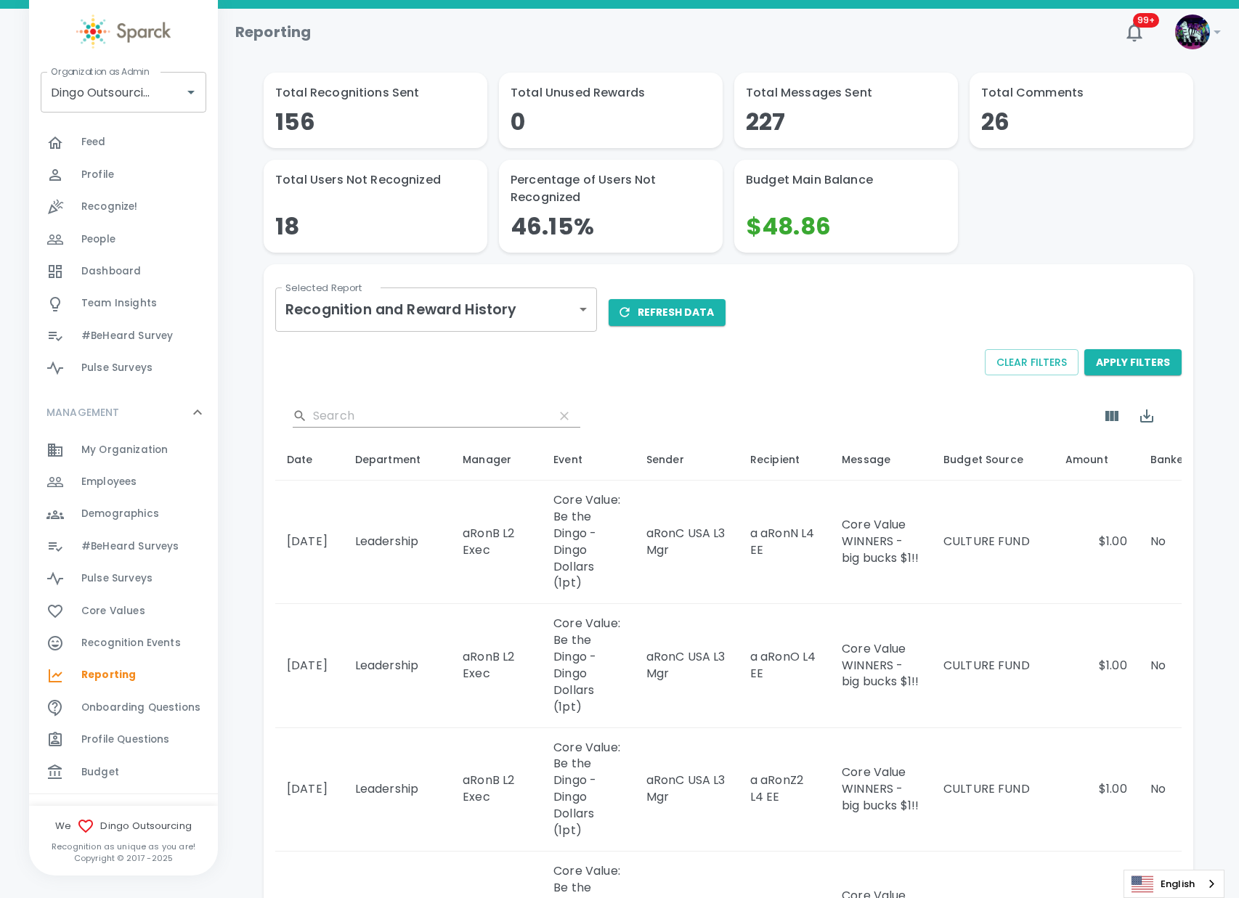
click at [148, 641] on span "Recognition Events" at bounding box center [130, 643] width 99 height 15
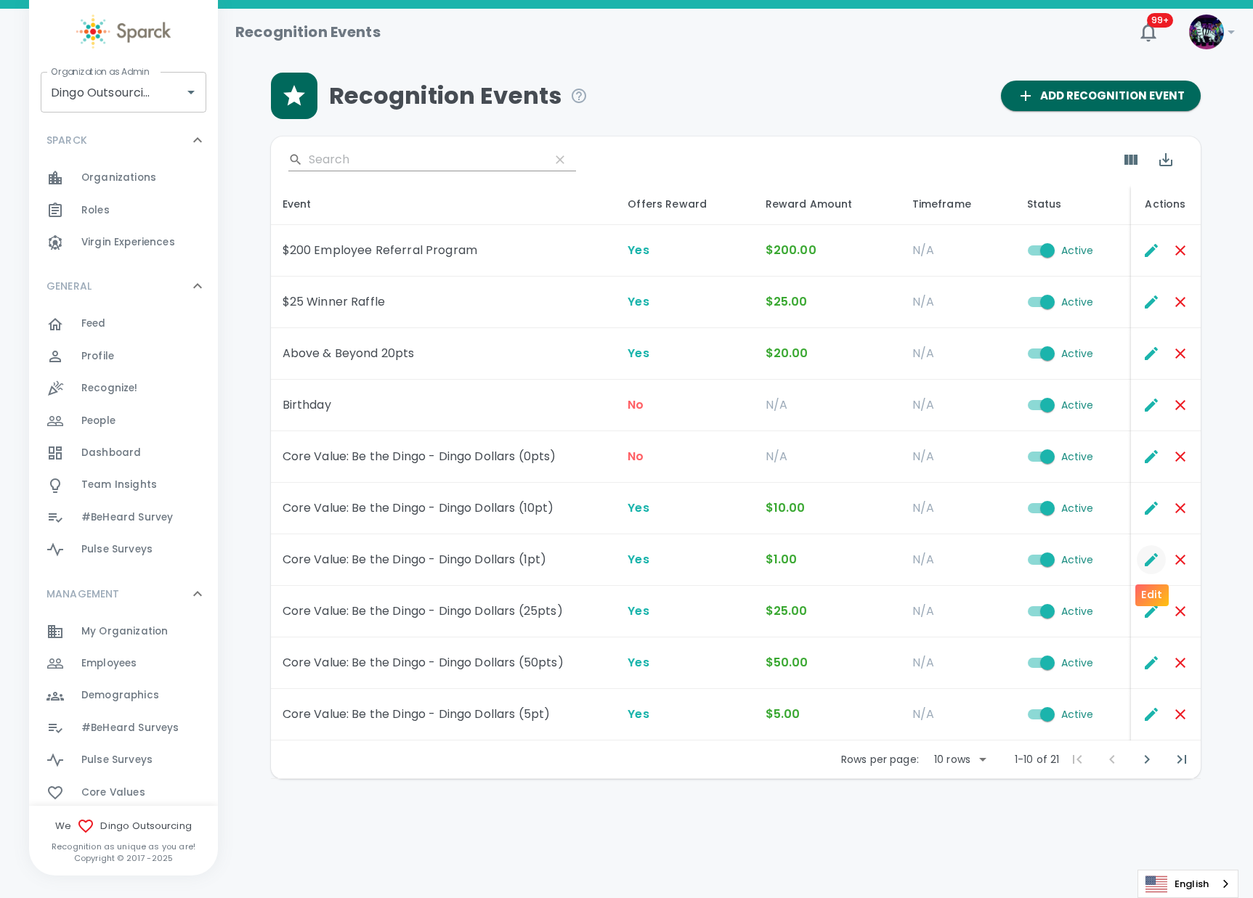
click at [1147, 563] on icon "Edit" at bounding box center [1151, 559] width 13 height 13
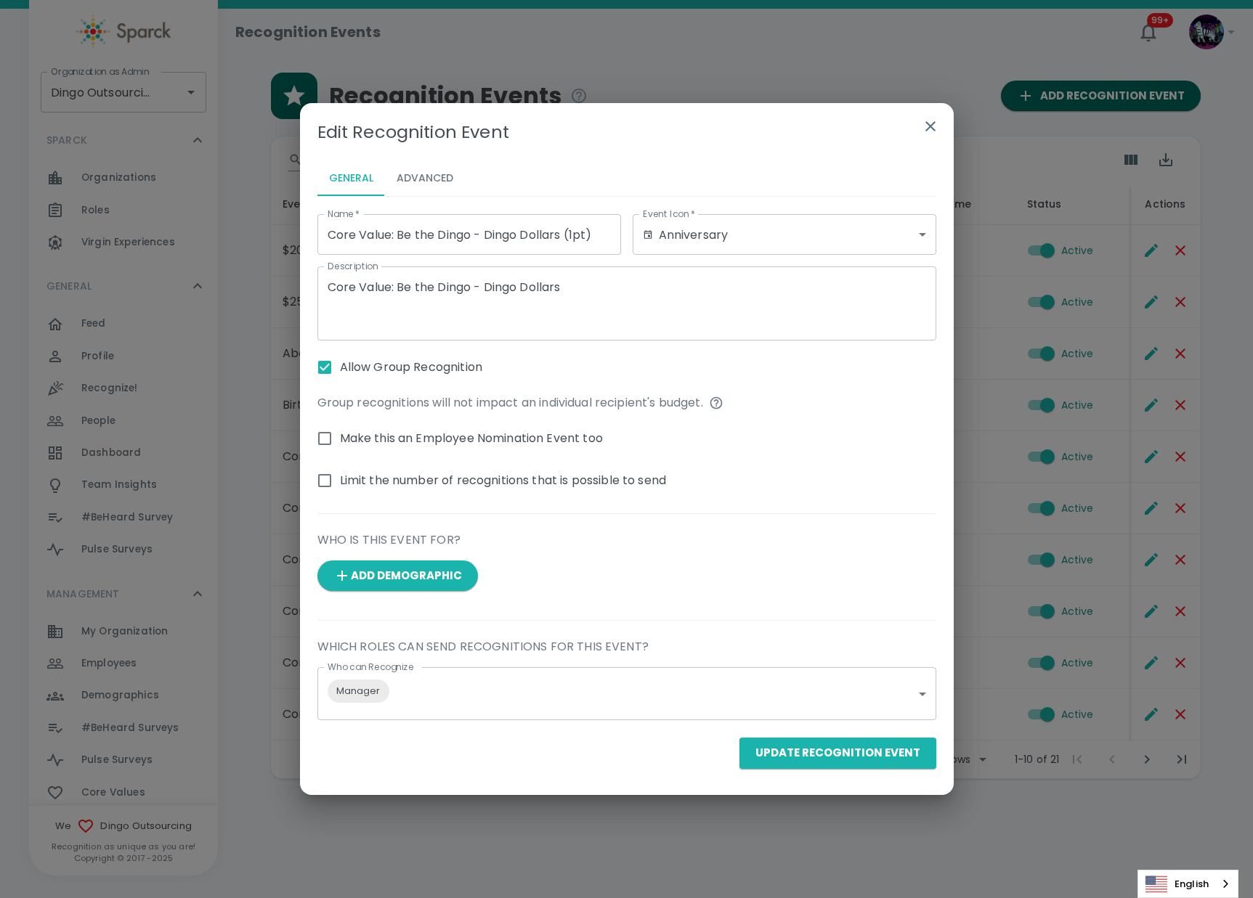
click at [421, 171] on button "Advanced" at bounding box center [425, 178] width 80 height 35
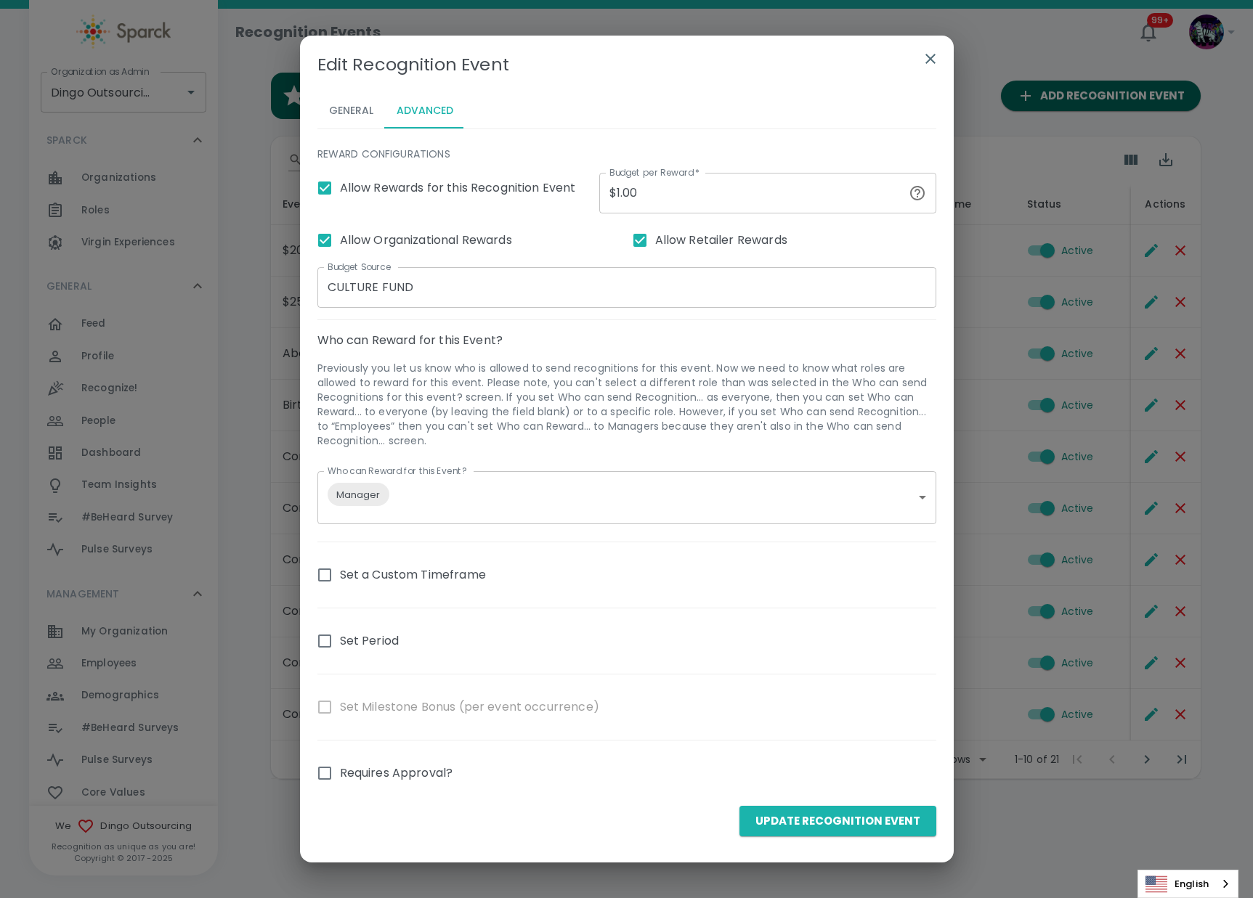
click at [425, 290] on input "CULTURE FUND" at bounding box center [626, 287] width 619 height 41
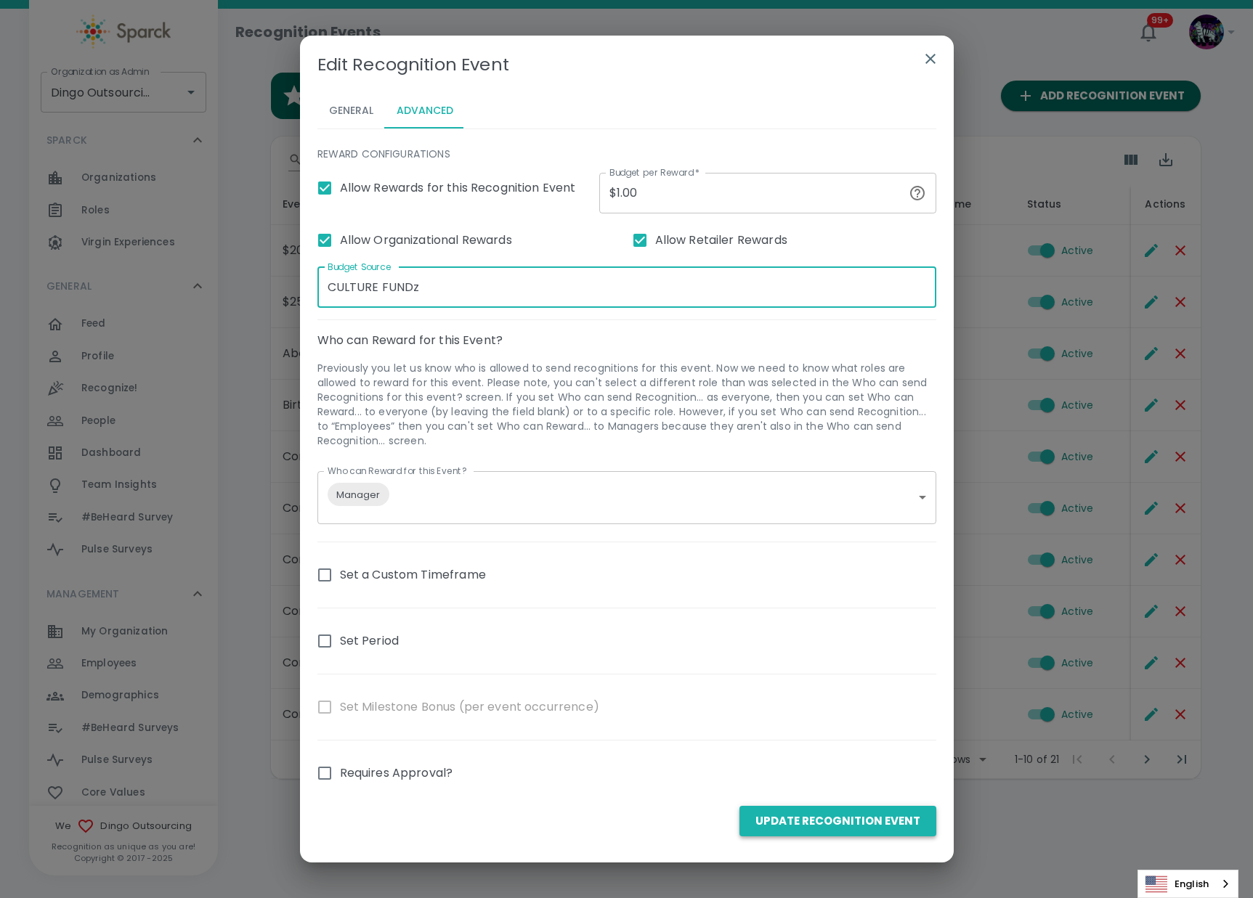
type input "CULTURE FUNDz"
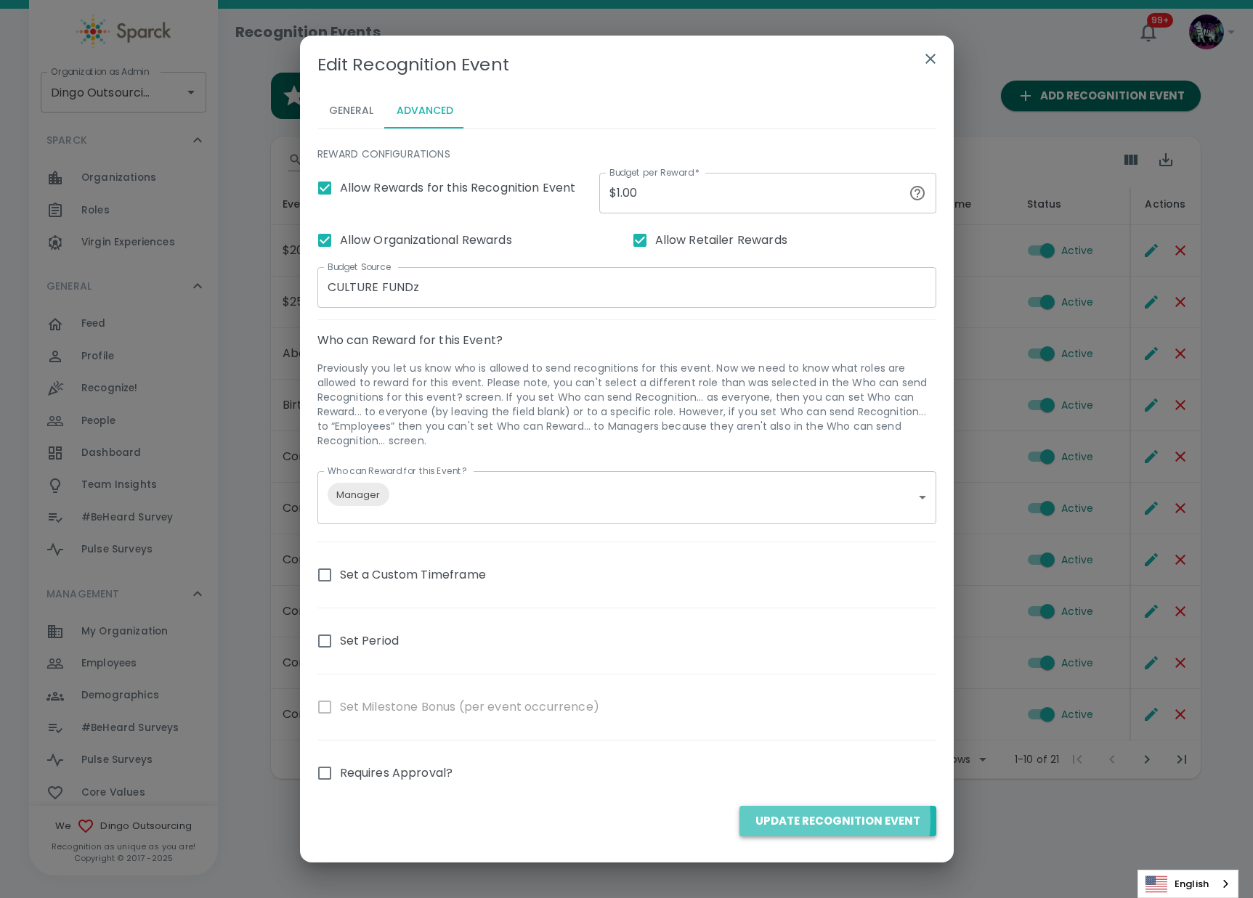
click at [798, 818] on button "Update Recognition Event" at bounding box center [837, 821] width 197 height 31
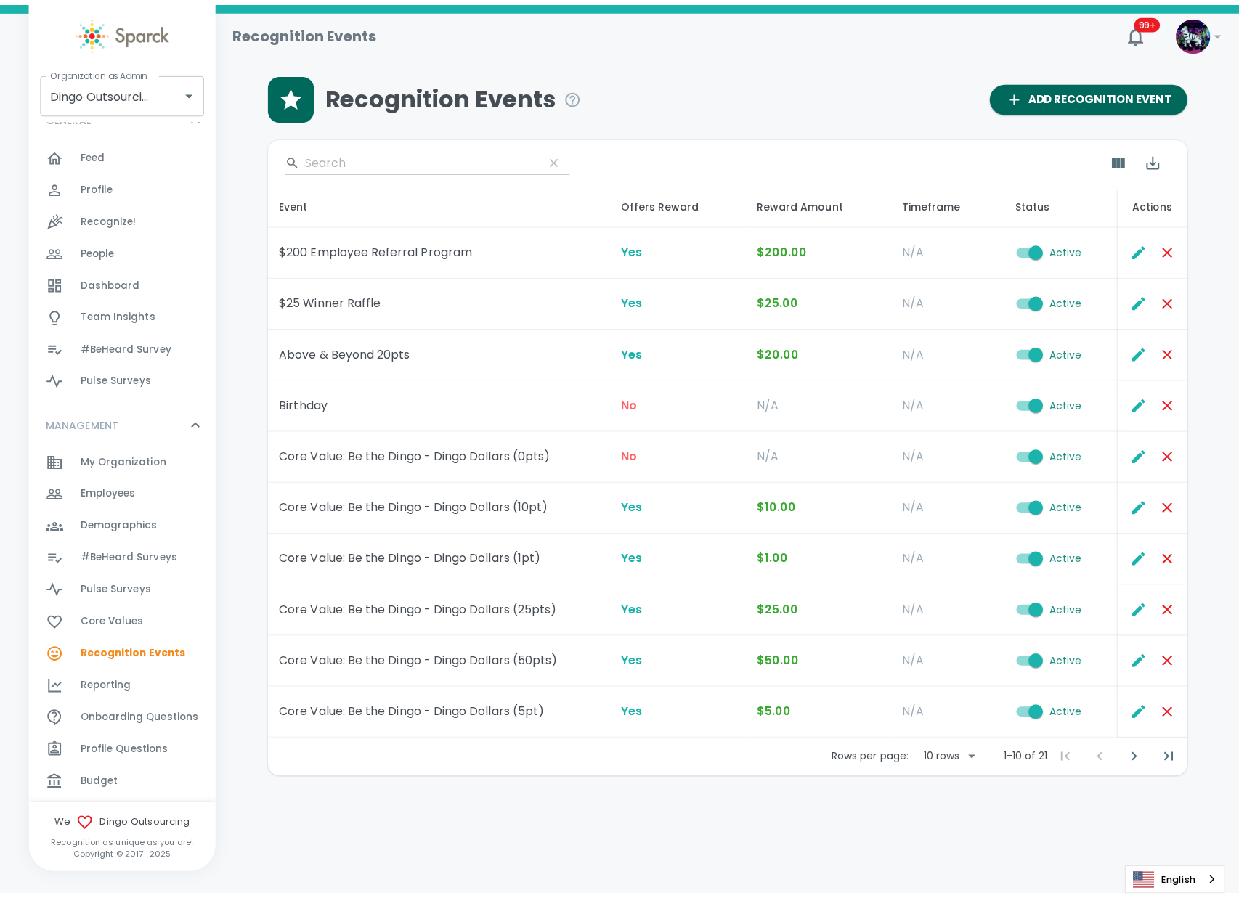
scroll to position [182, 0]
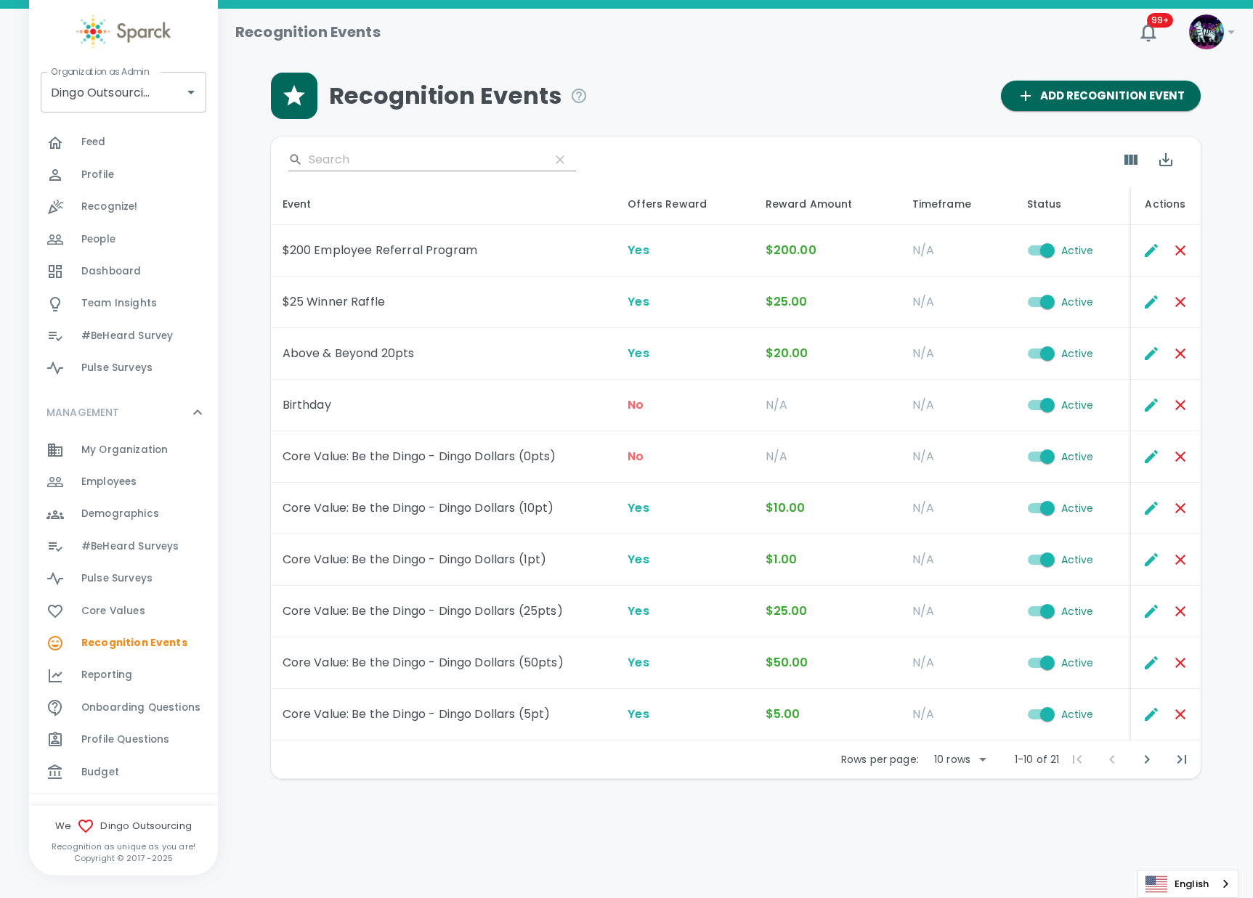
drag, startPoint x: 131, startPoint y: 666, endPoint x: 109, endPoint y: 680, distance: 26.4
click at [109, 680] on span "Reporting" at bounding box center [106, 675] width 51 height 15
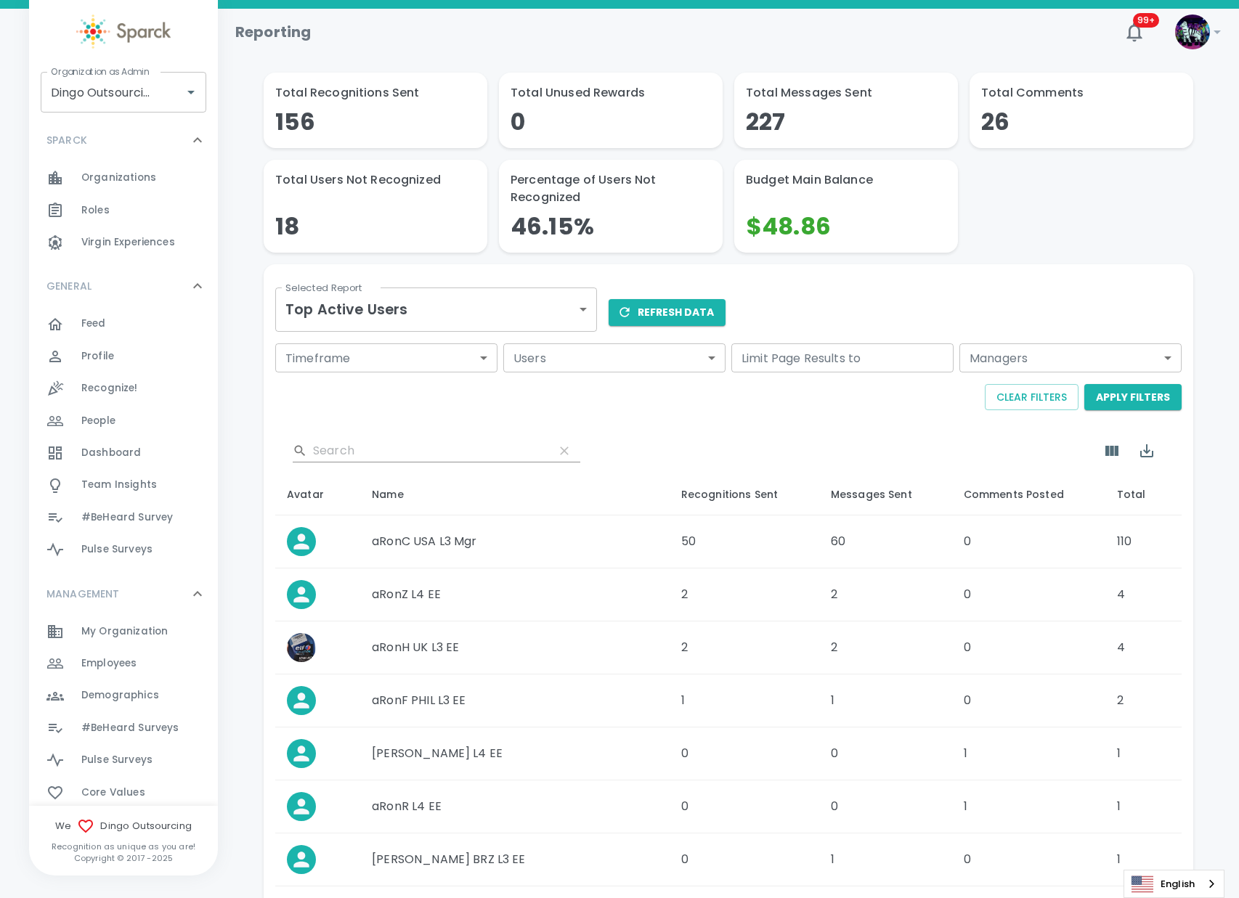
click at [431, 304] on body "Skip Navigation Reporting 99+ ! Organization as Admin Dingo Outsourcing • 793 O…" at bounding box center [619, 585] width 1239 height 1171
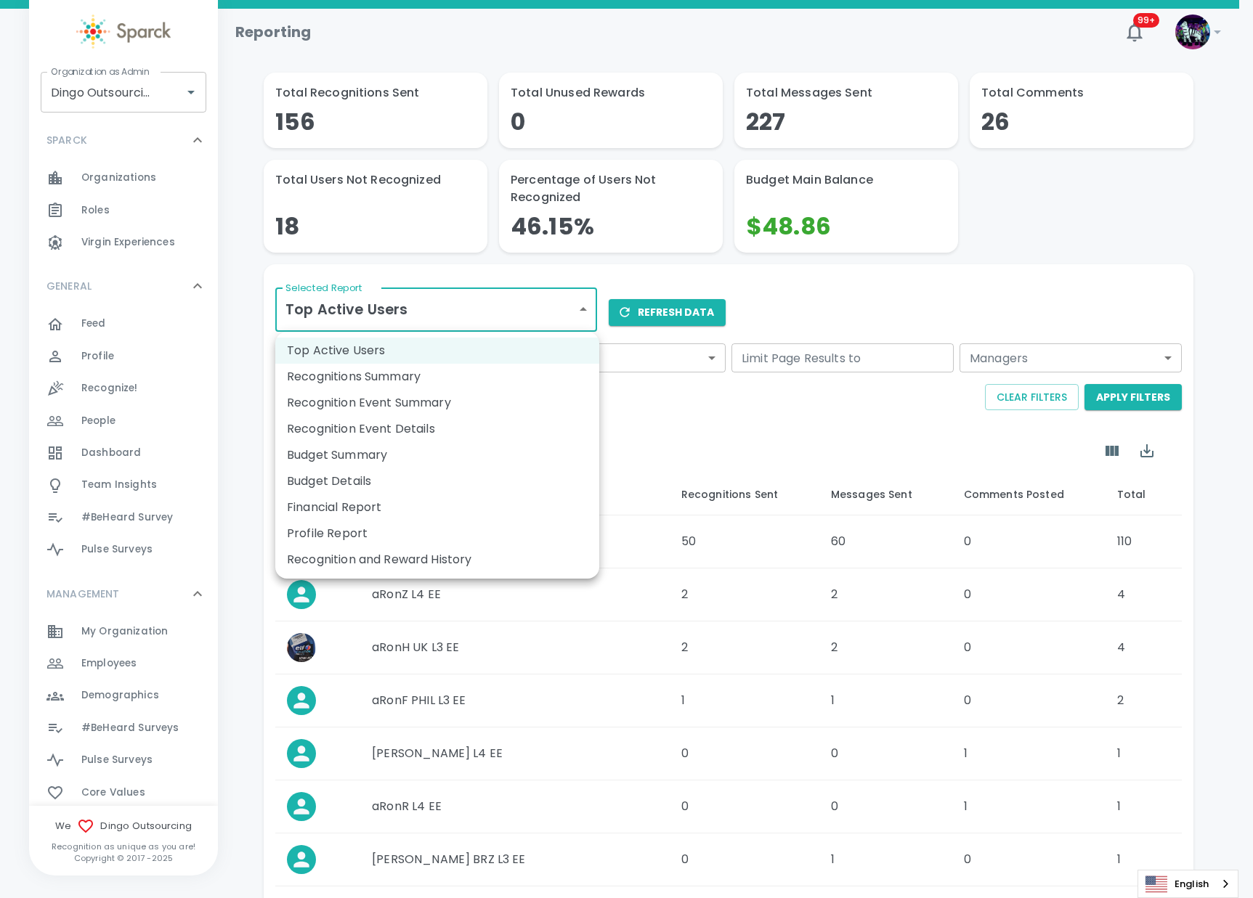
click at [434, 558] on li "Recognition and Reward History" at bounding box center [437, 560] width 324 height 26
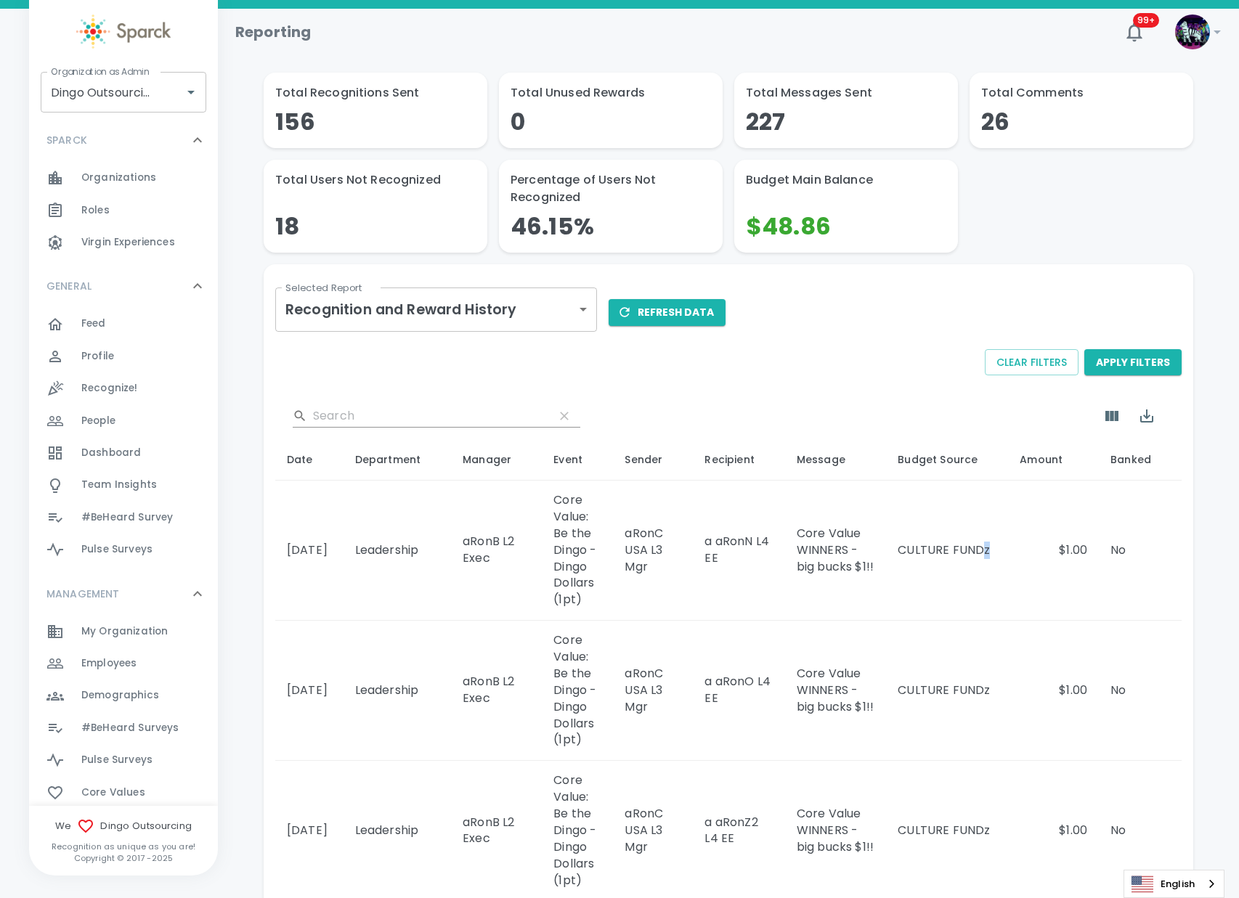
drag, startPoint x: 995, startPoint y: 559, endPoint x: 988, endPoint y: 558, distance: 7.3
click at [988, 558] on td "CULTURE FUNDz" at bounding box center [947, 551] width 122 height 140
click at [987, 558] on td "CULTURE FUNDz" at bounding box center [947, 551] width 122 height 140
click at [995, 553] on td "CULTURE FUNDz" at bounding box center [947, 551] width 122 height 140
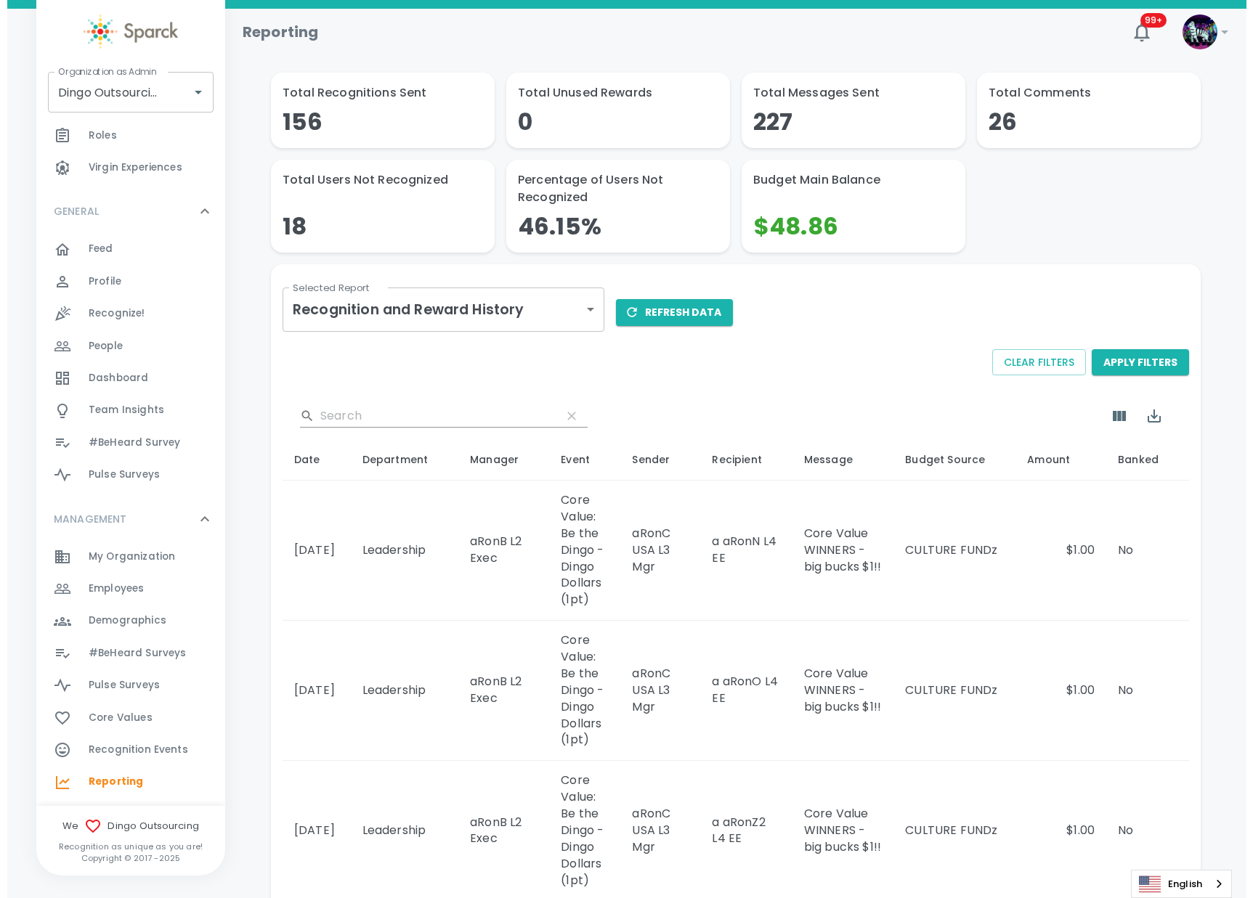
scroll to position [91, 0]
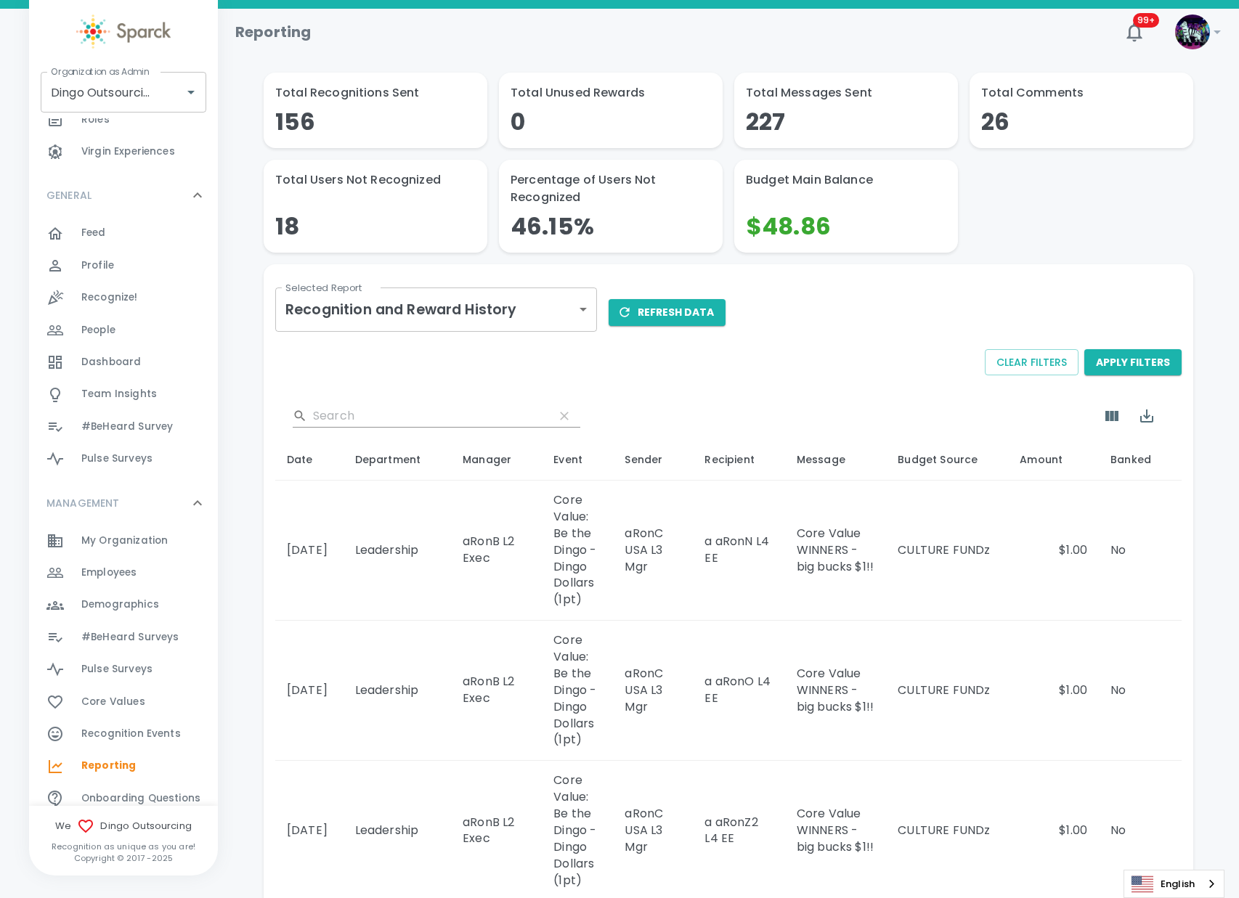
click at [162, 734] on span "Recognition Events" at bounding box center [130, 734] width 99 height 15
